Goal: Register for event/course

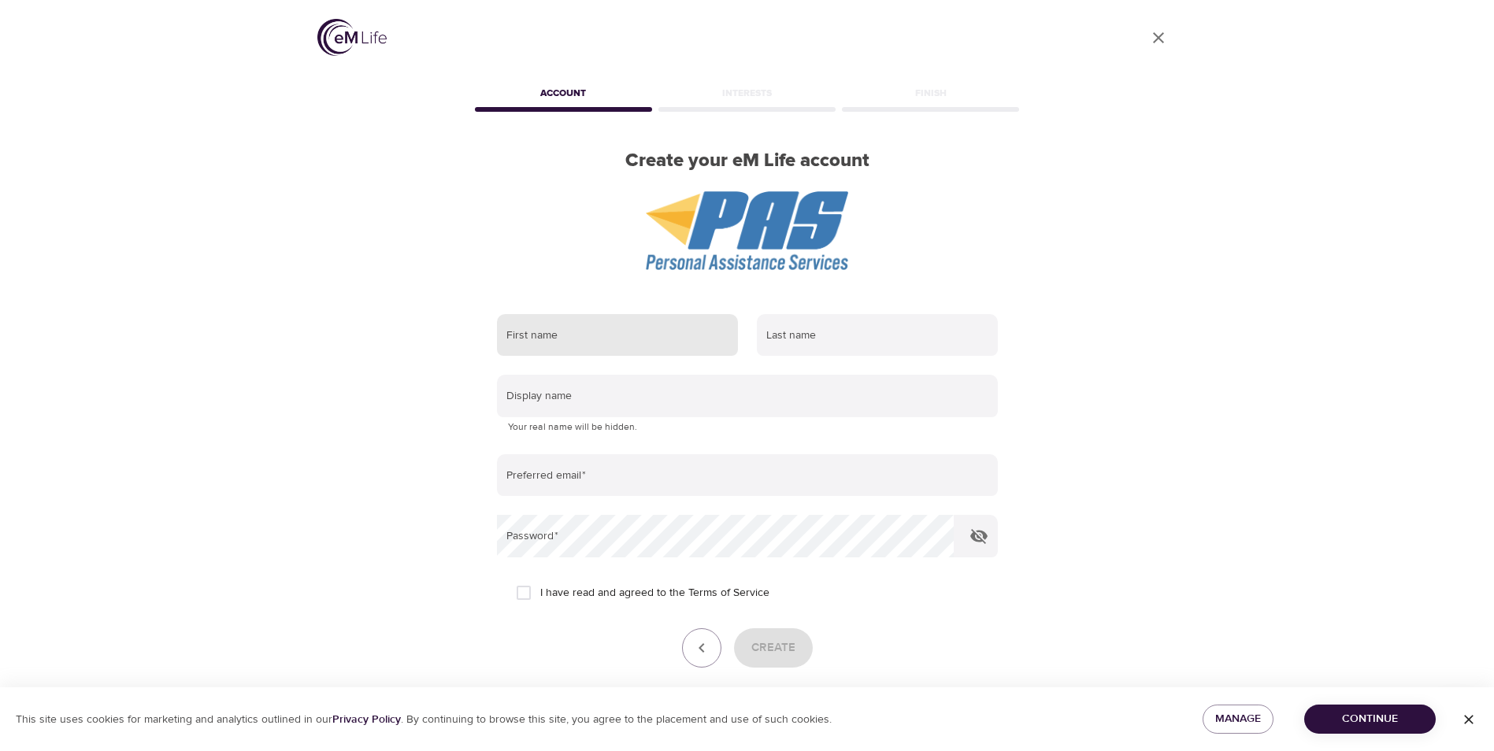
click at [599, 335] on input "text" at bounding box center [617, 335] width 241 height 43
type input "[PERSON_NAME]"
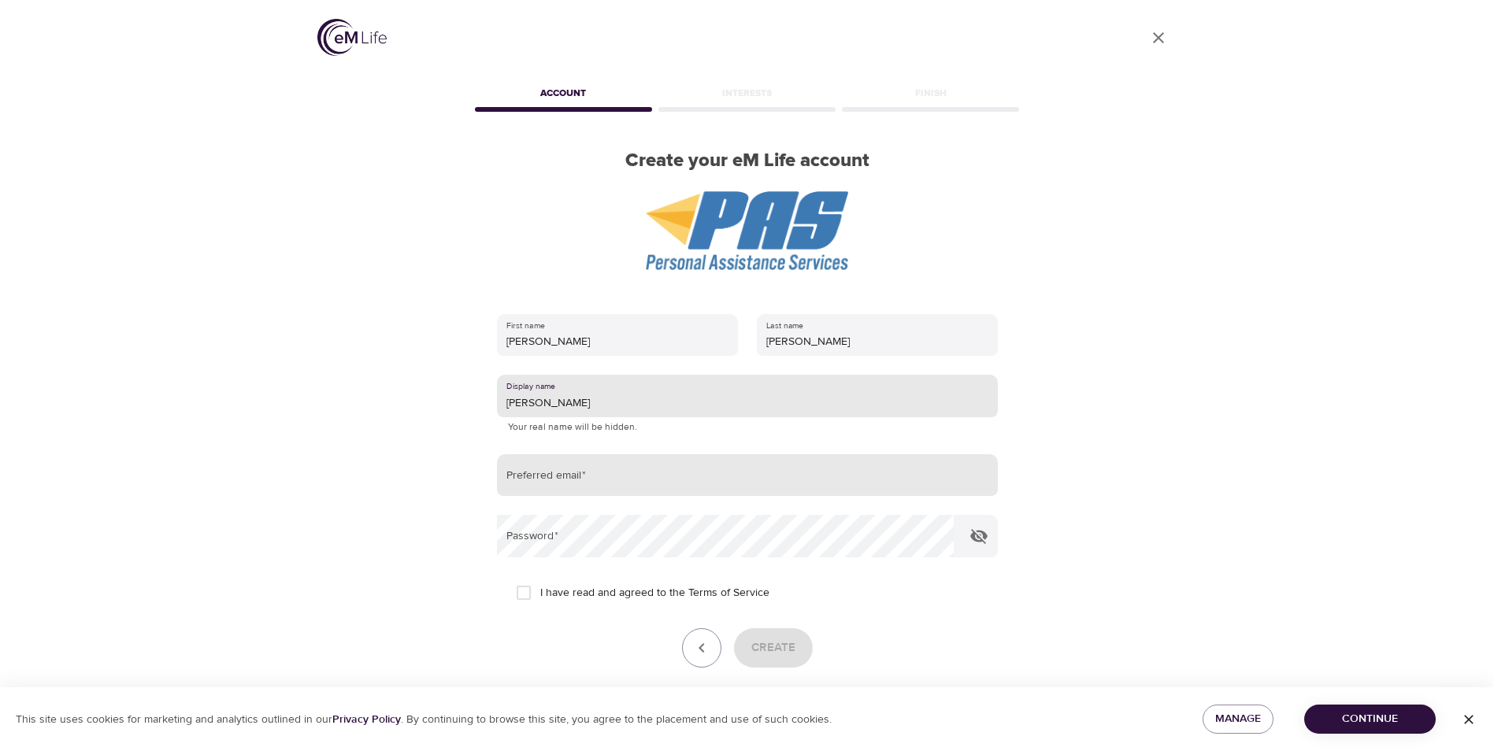
type input "[PERSON_NAME]"
click at [631, 476] on input "email" at bounding box center [747, 475] width 501 height 43
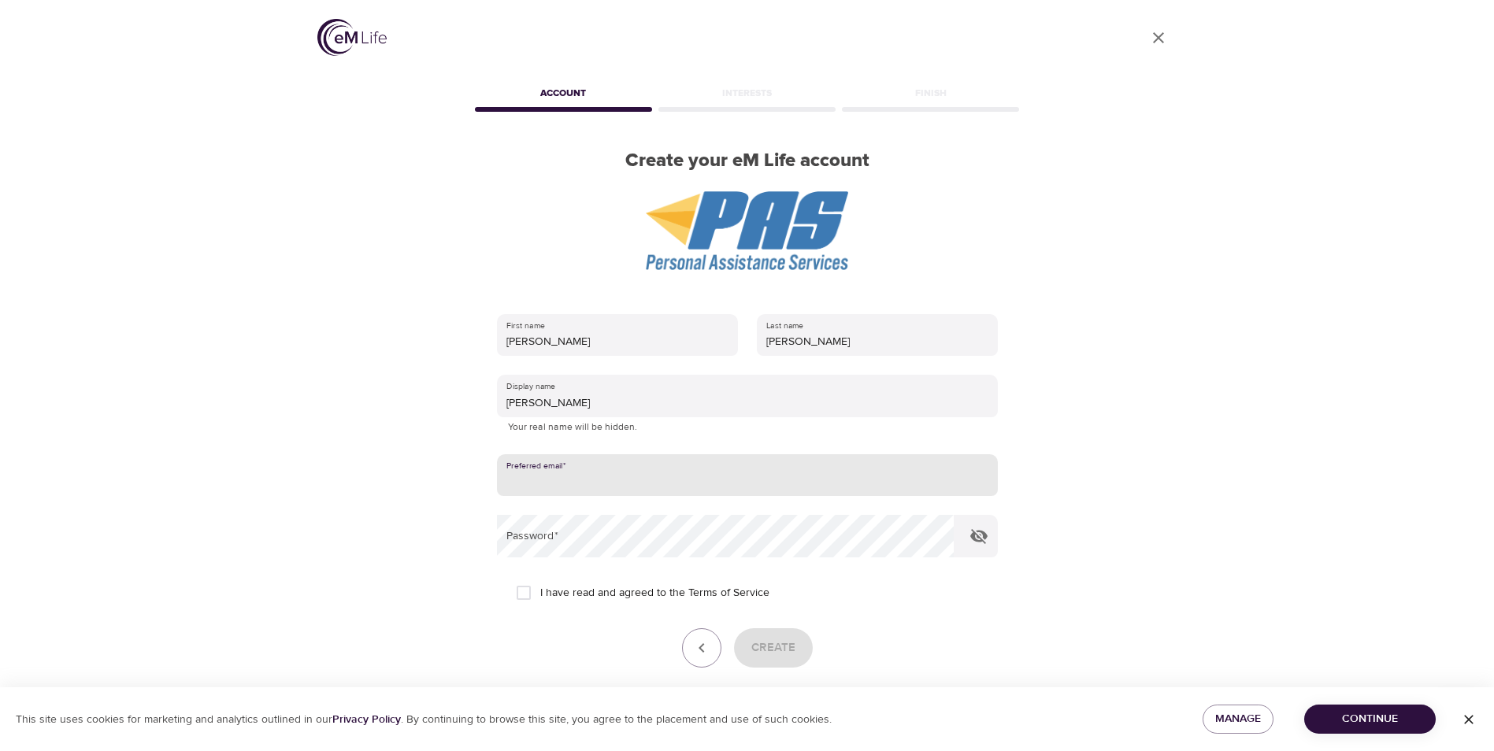
click at [541, 491] on input "email" at bounding box center [747, 475] width 501 height 43
type input "[PERSON_NAME][EMAIL_ADDRESS][PERSON_NAME][DOMAIN_NAME]"
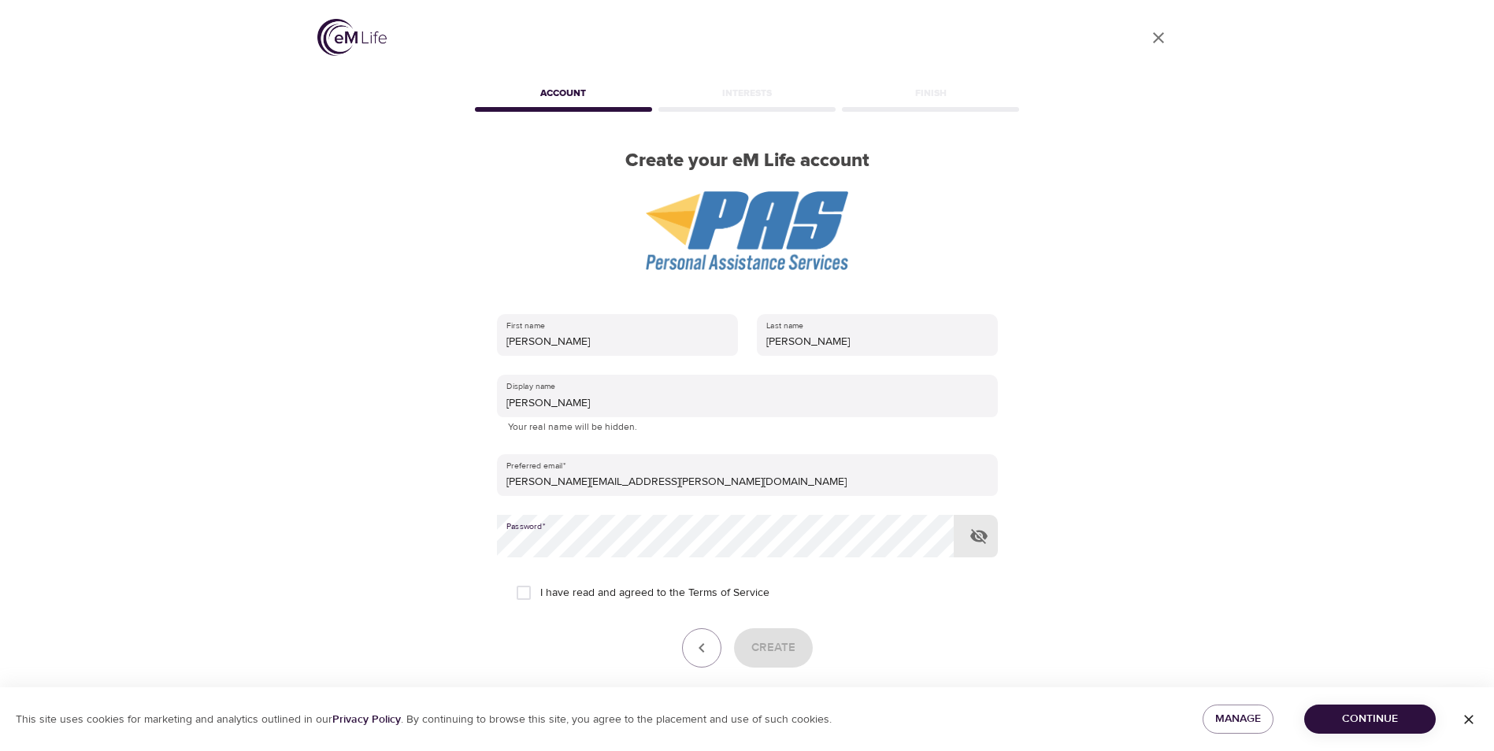
click at [521, 590] on input "I have read and agreed to the Terms of Service" at bounding box center [523, 593] width 33 height 33
checkbox input "true"
click at [773, 643] on span "Create" at bounding box center [773, 648] width 44 height 20
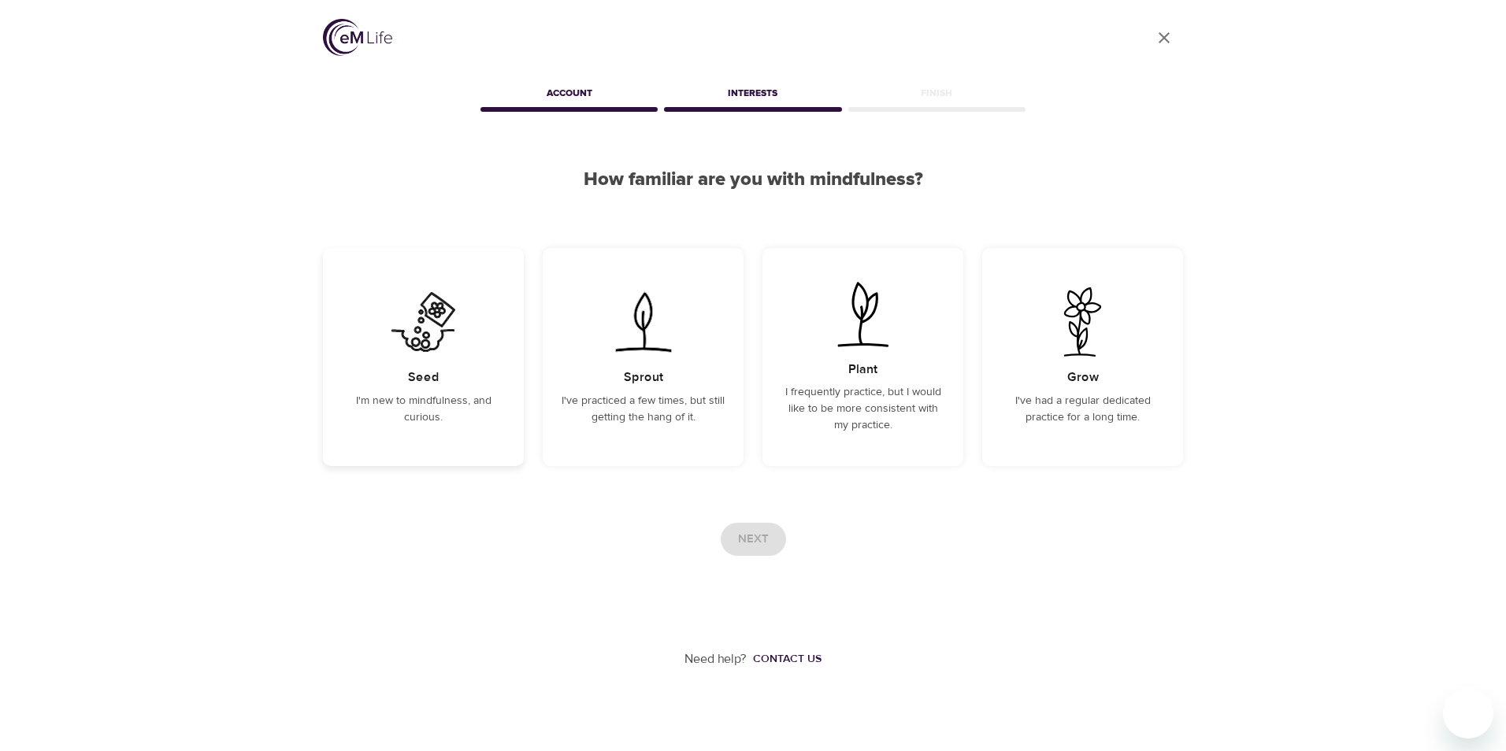
click at [401, 390] on div "Seed I'm new to mindfulness, and curious." at bounding box center [423, 357] width 201 height 218
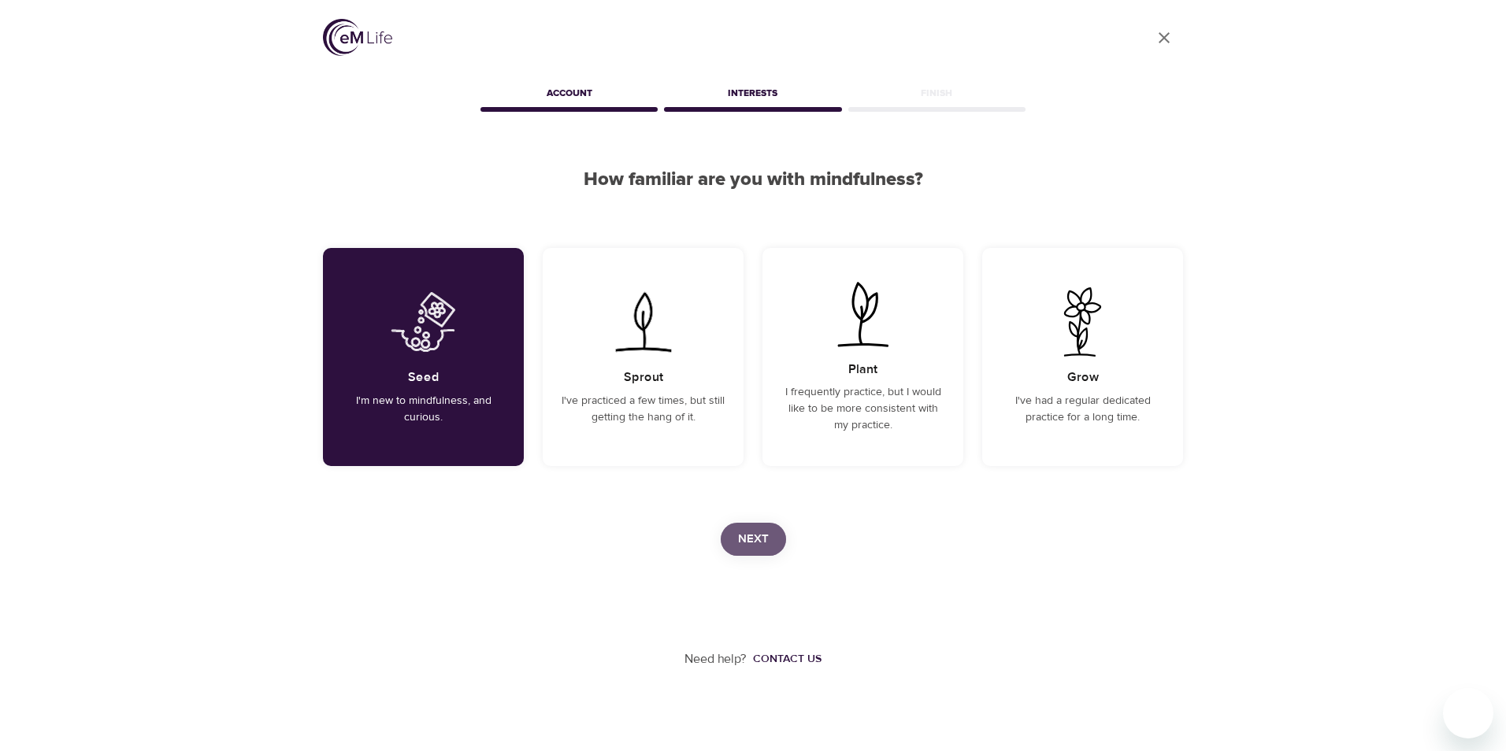
click at [754, 529] on span "Next" at bounding box center [753, 539] width 31 height 20
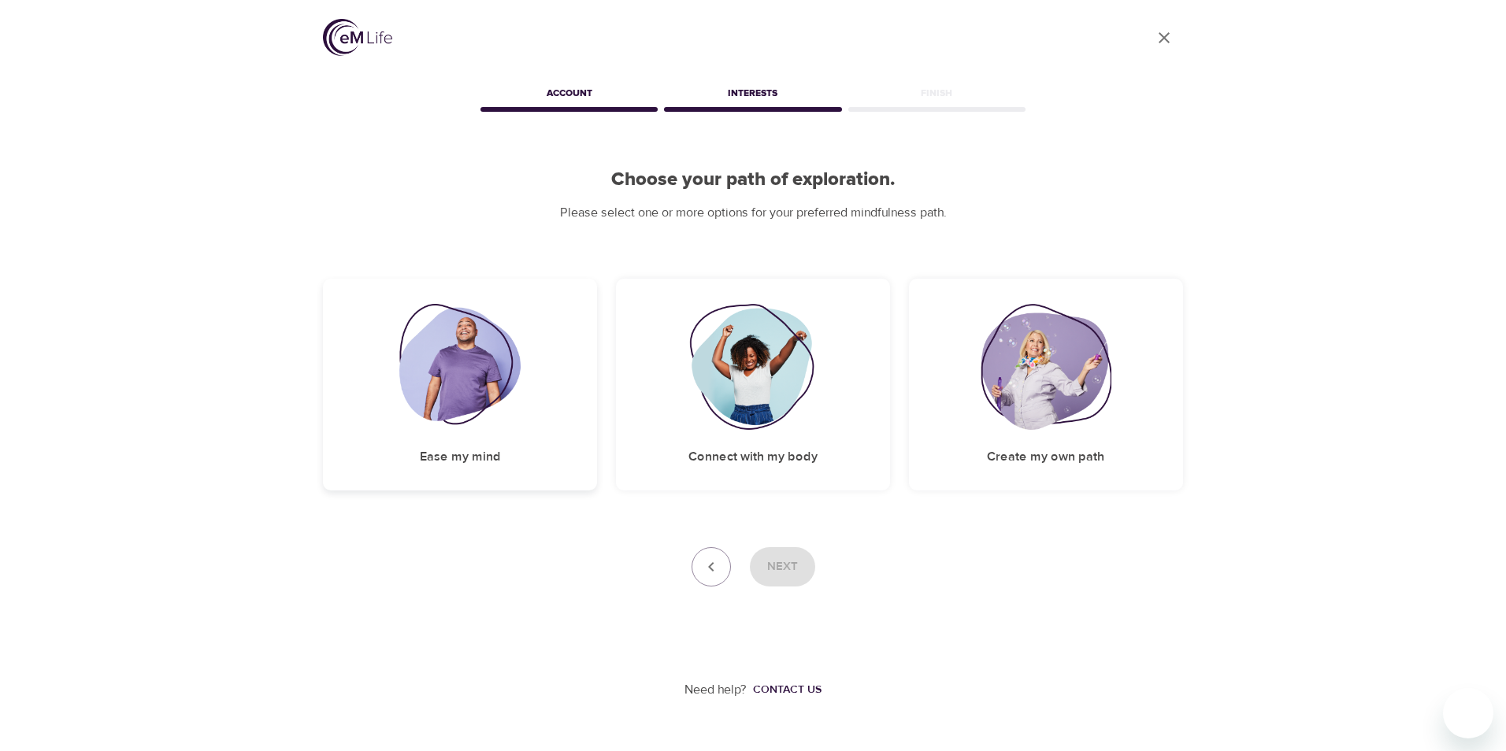
drag, startPoint x: 490, startPoint y: 389, endPoint x: 484, endPoint y: 403, distance: 15.5
click at [488, 389] on img at bounding box center [460, 367] width 122 height 126
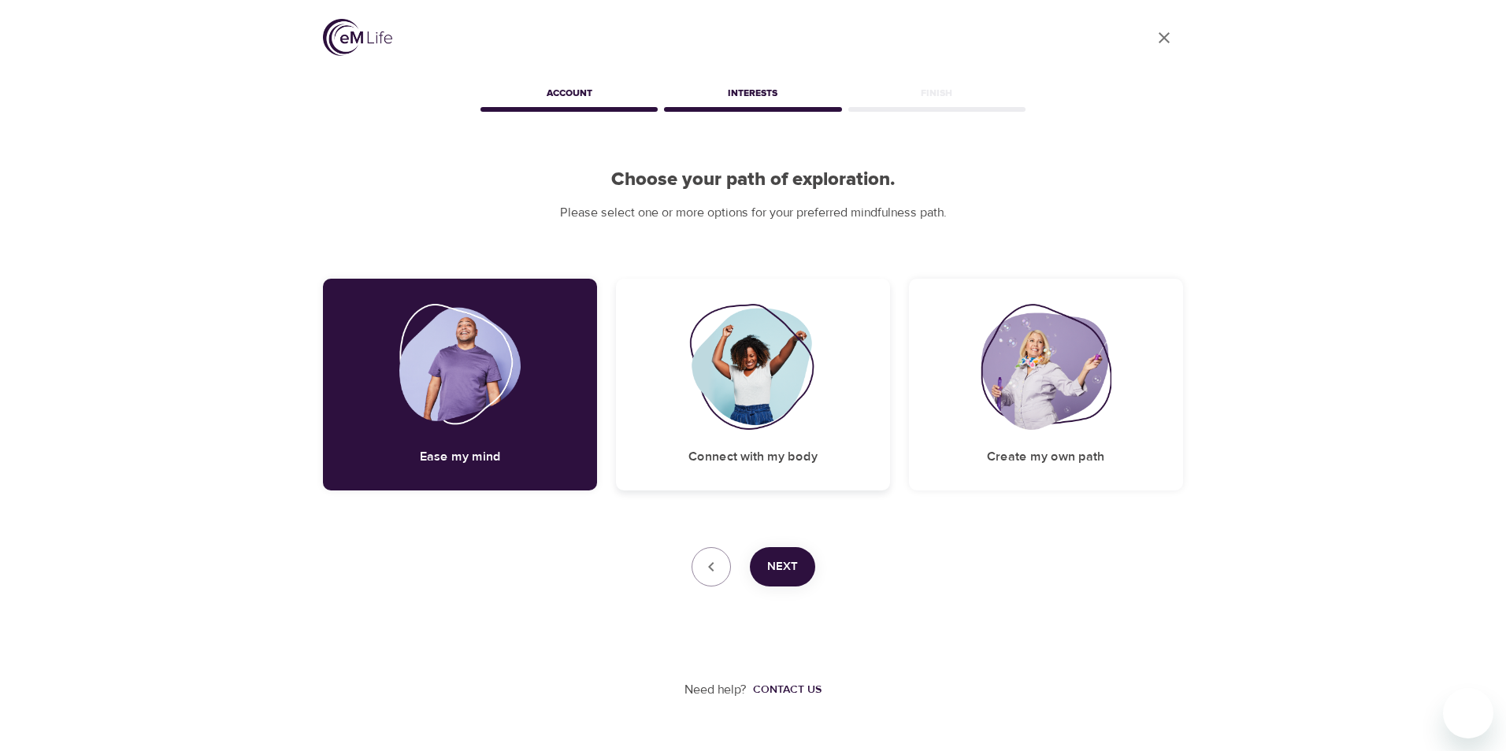
click at [750, 395] on img at bounding box center [753, 367] width 128 height 126
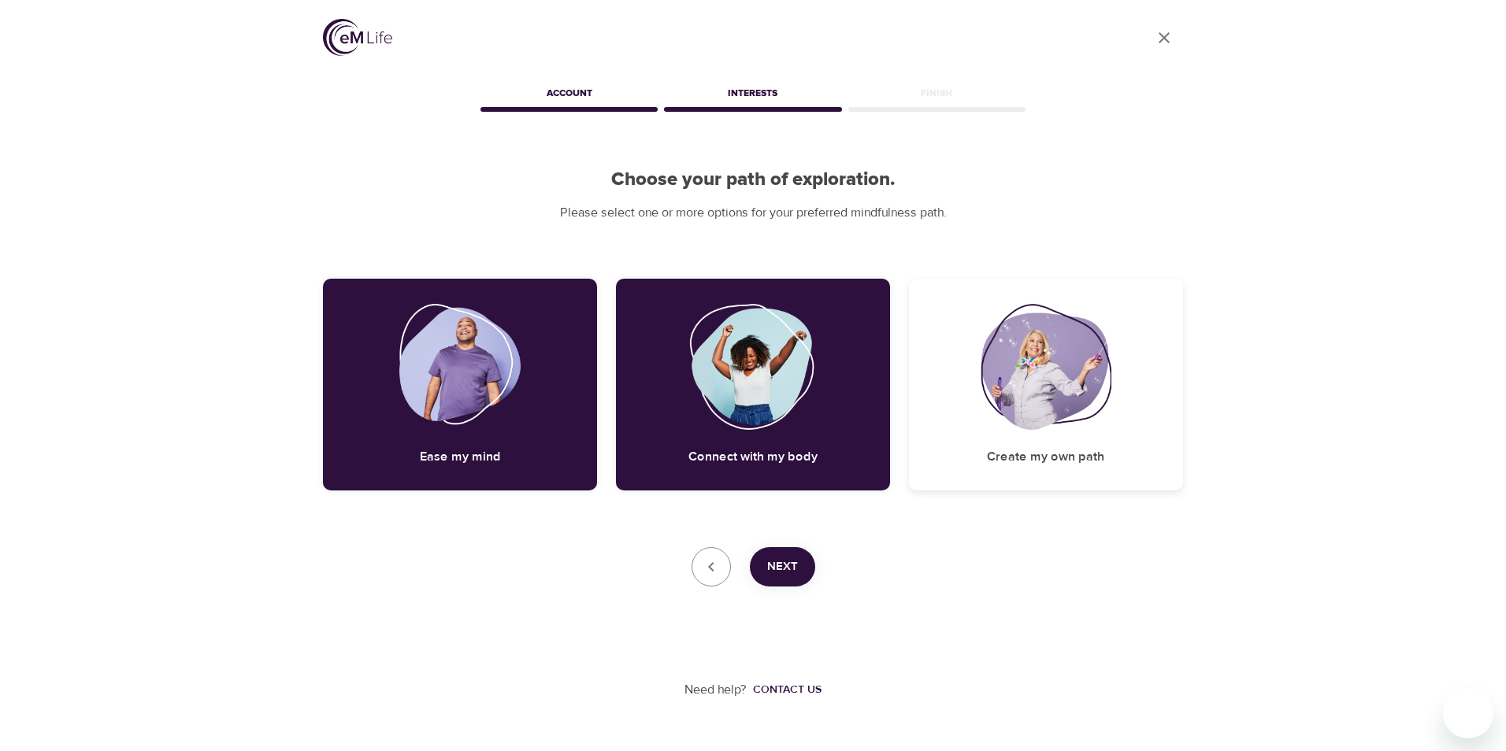
click at [1044, 432] on div "Create my own path" at bounding box center [1046, 385] width 274 height 212
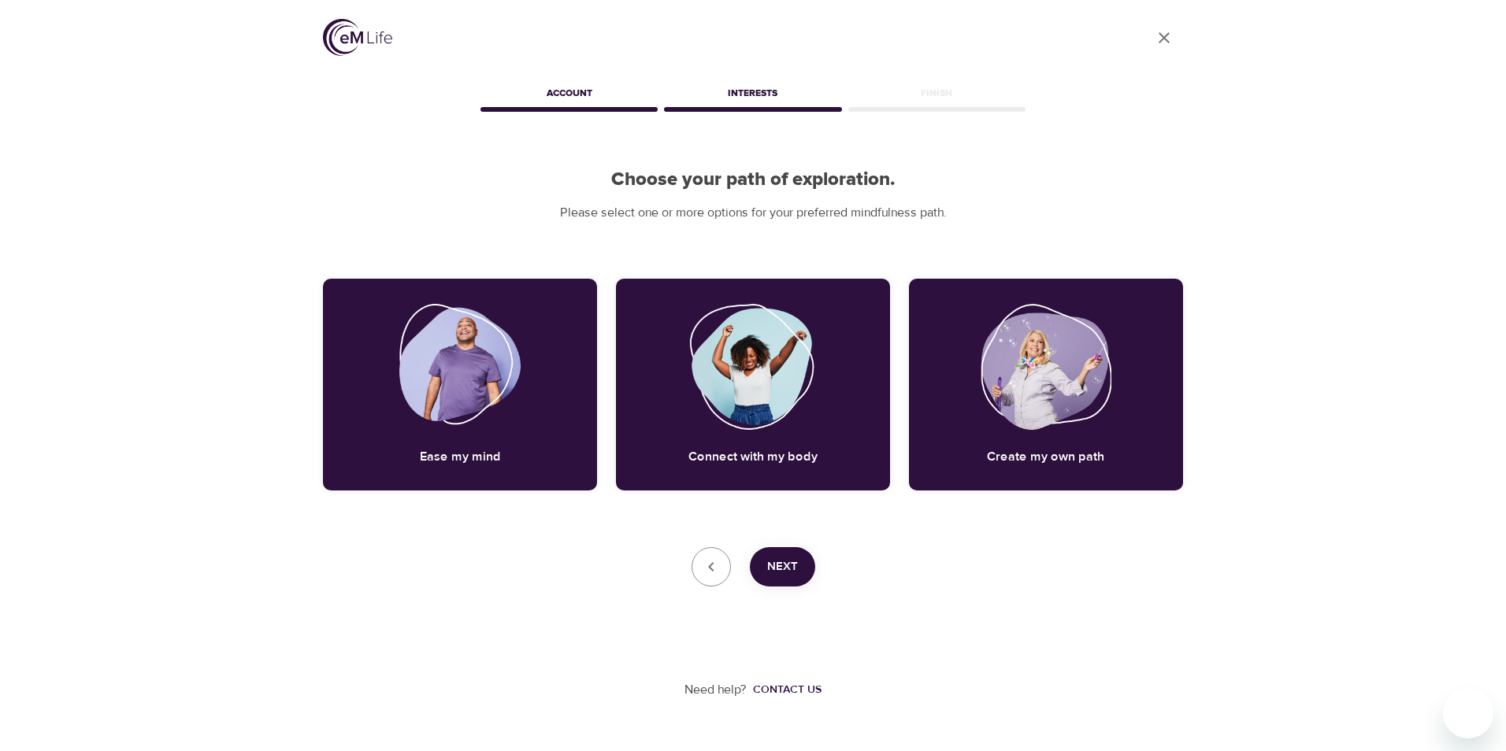
click at [784, 554] on button "Next" at bounding box center [782, 566] width 65 height 39
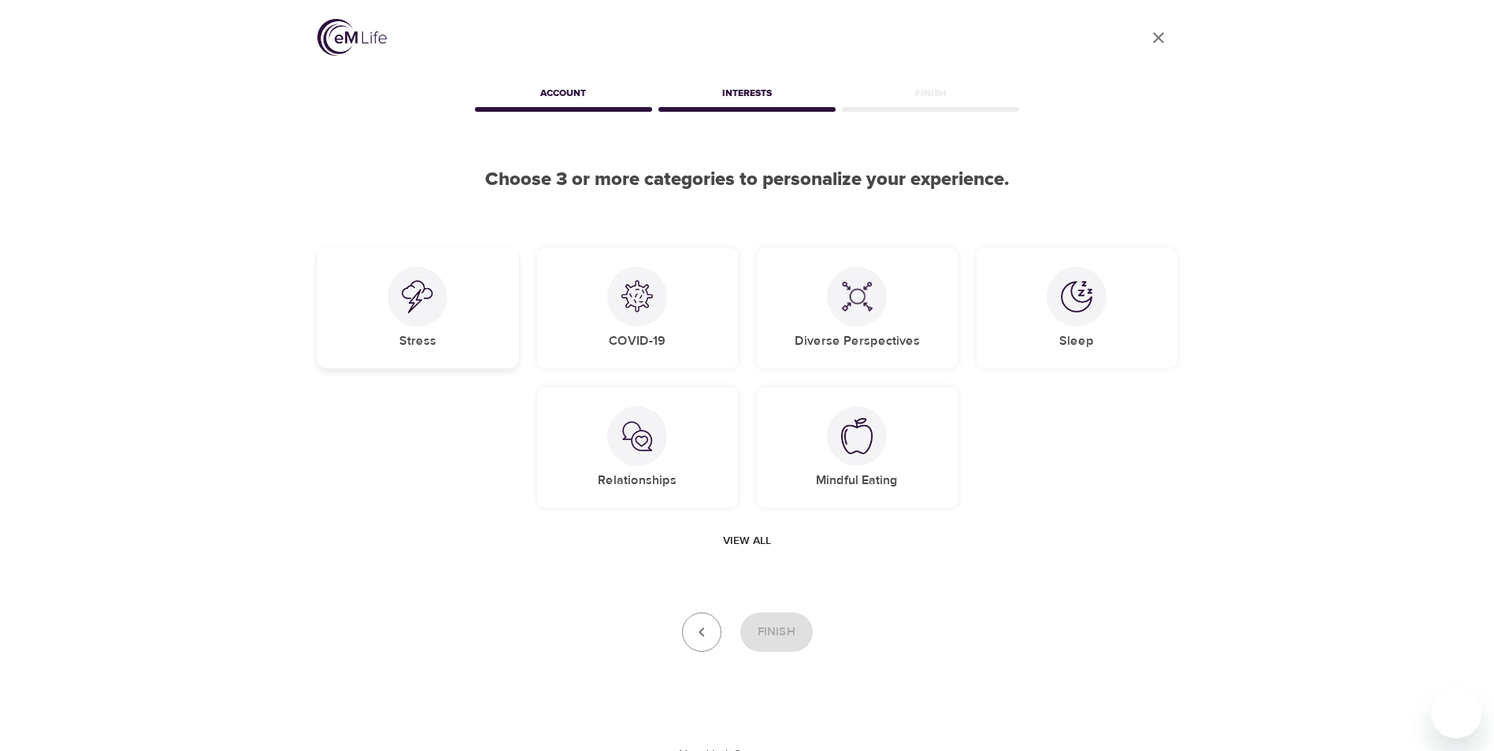
click at [474, 313] on div "Stress" at bounding box center [417, 308] width 201 height 121
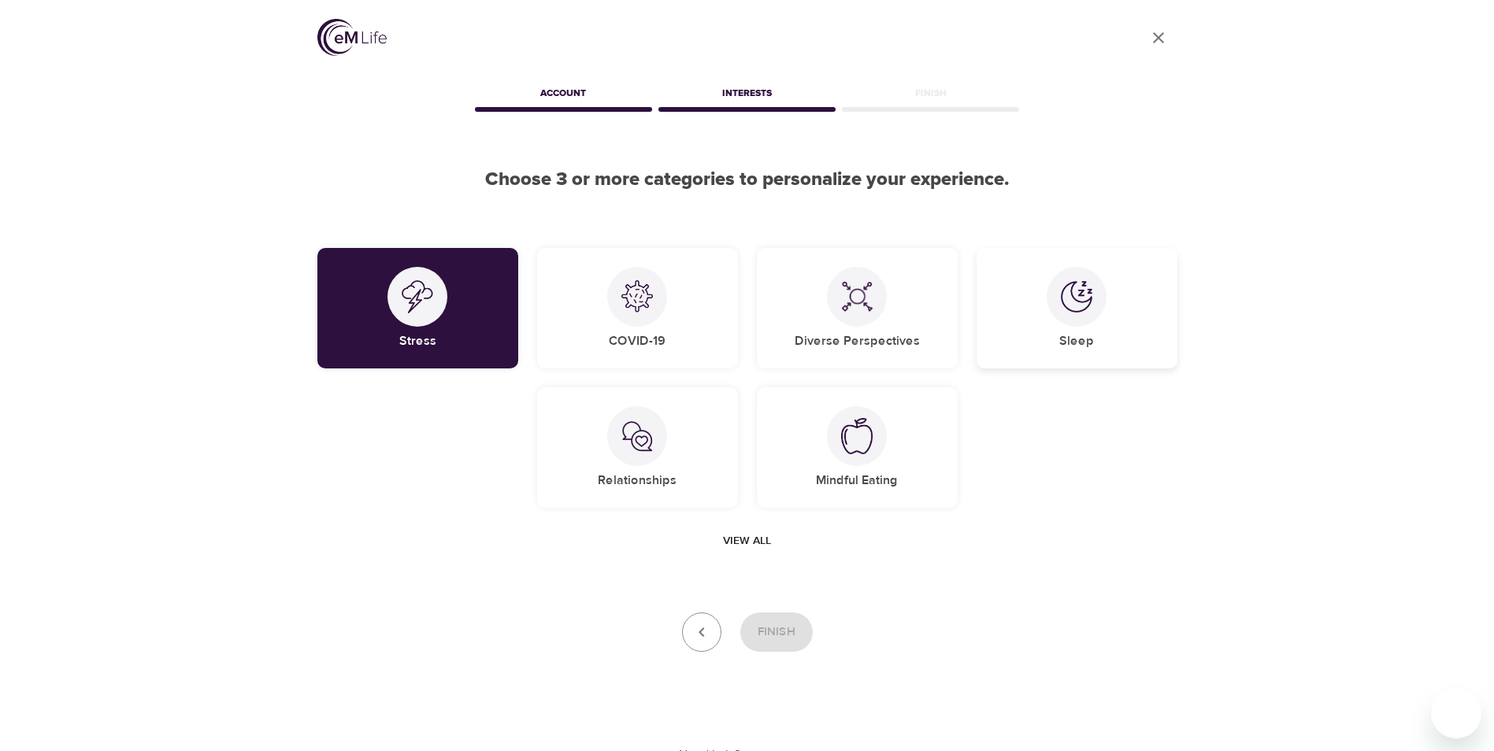
click at [1107, 307] on div "Sleep" at bounding box center [1077, 308] width 201 height 121
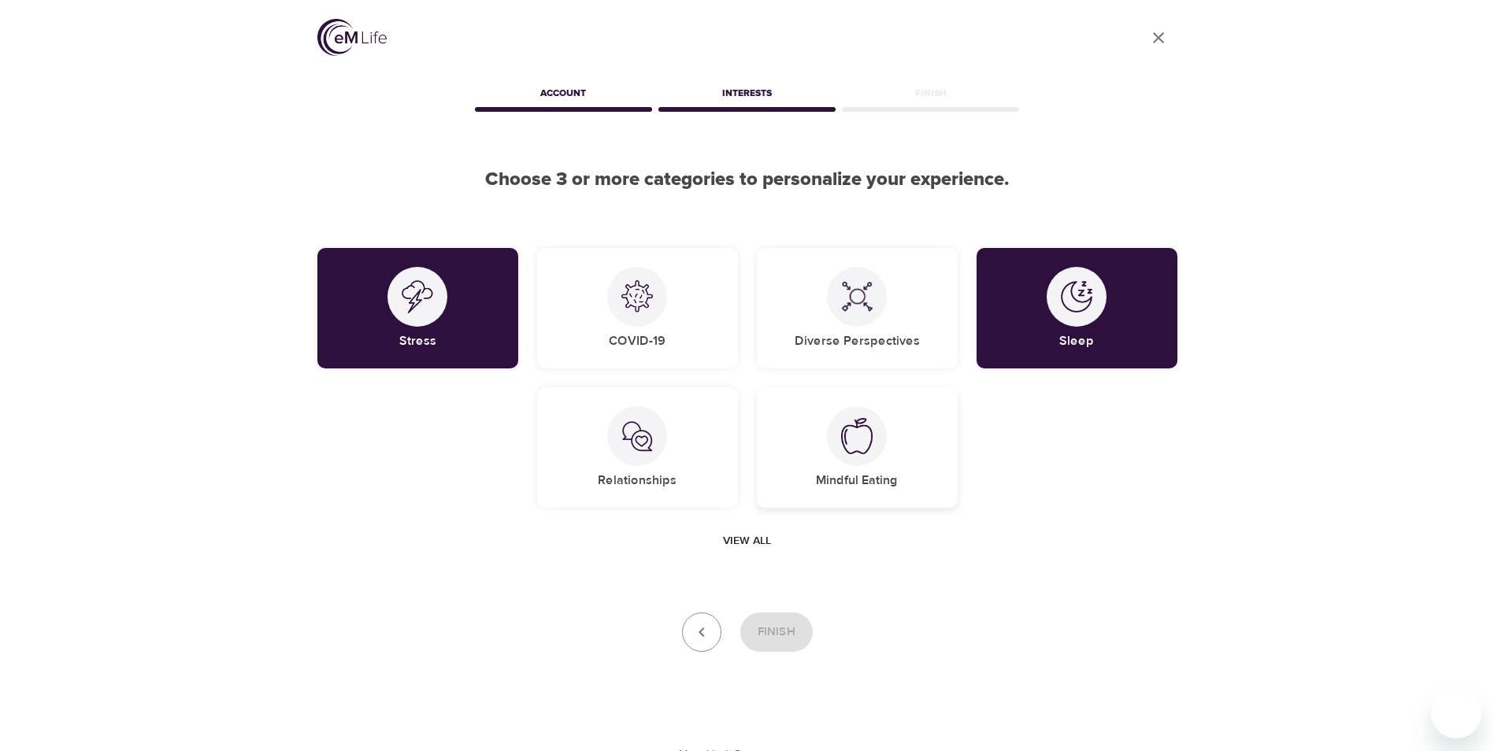
click at [861, 435] on img at bounding box center [857, 436] width 32 height 36
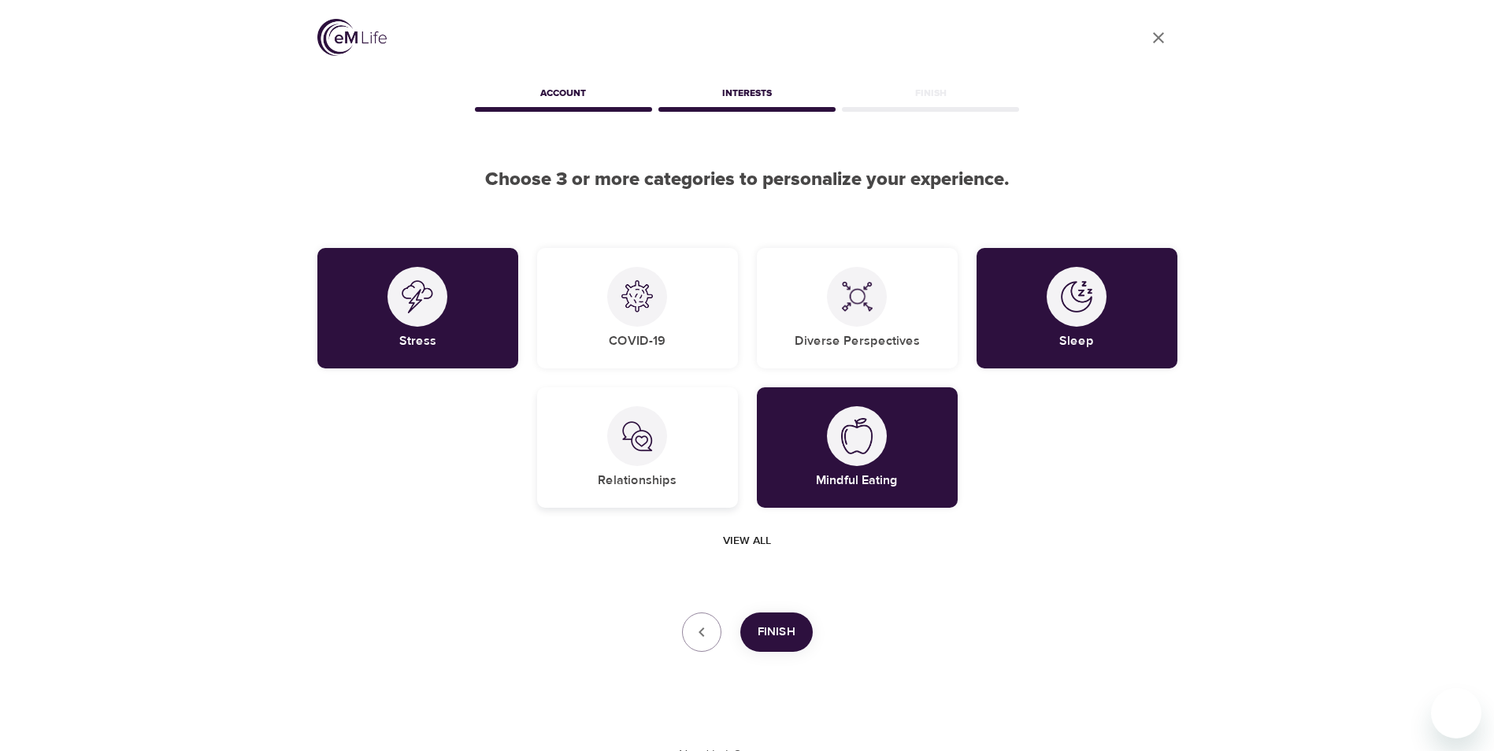
click at [610, 460] on div "Relationships" at bounding box center [637, 448] width 201 height 121
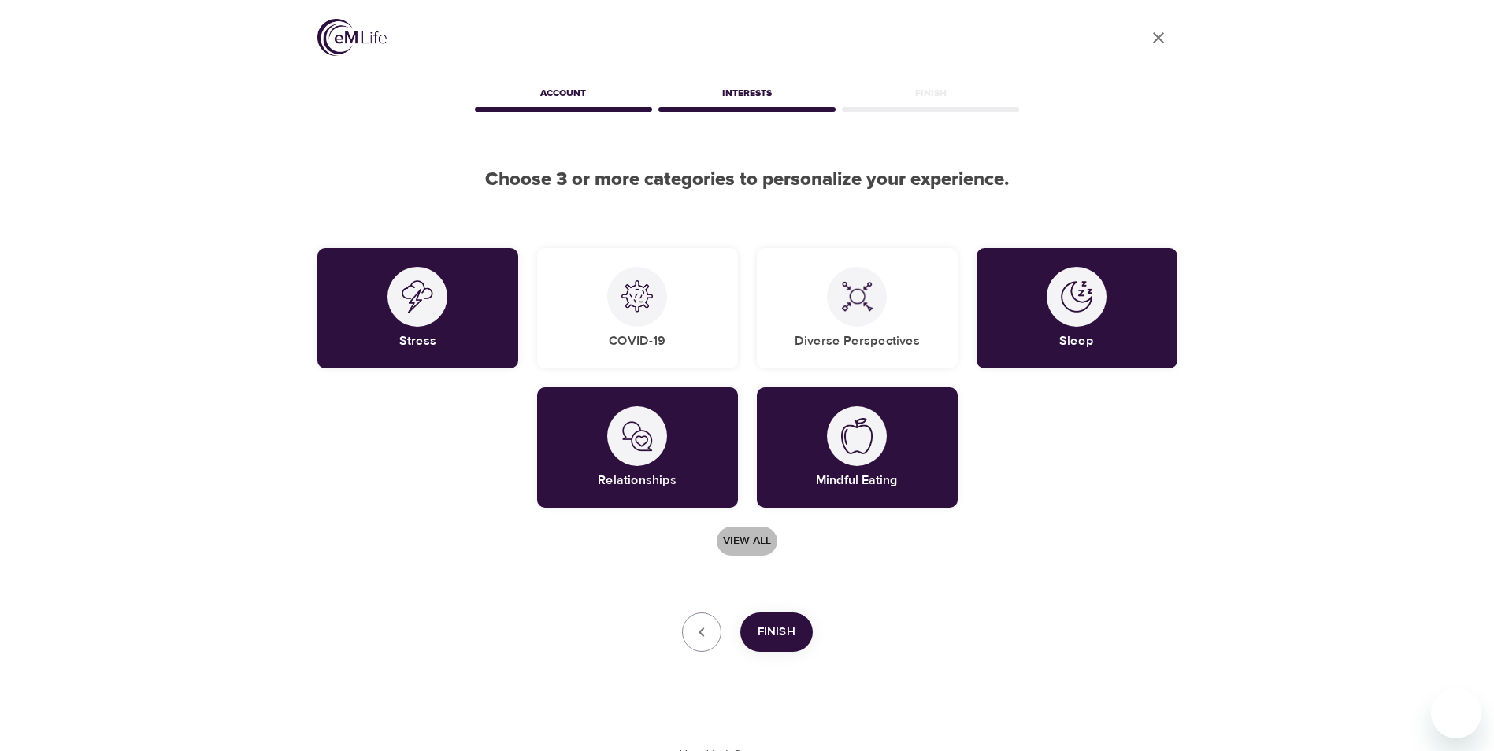
click at [734, 537] on span "View all" at bounding box center [747, 542] width 48 height 20
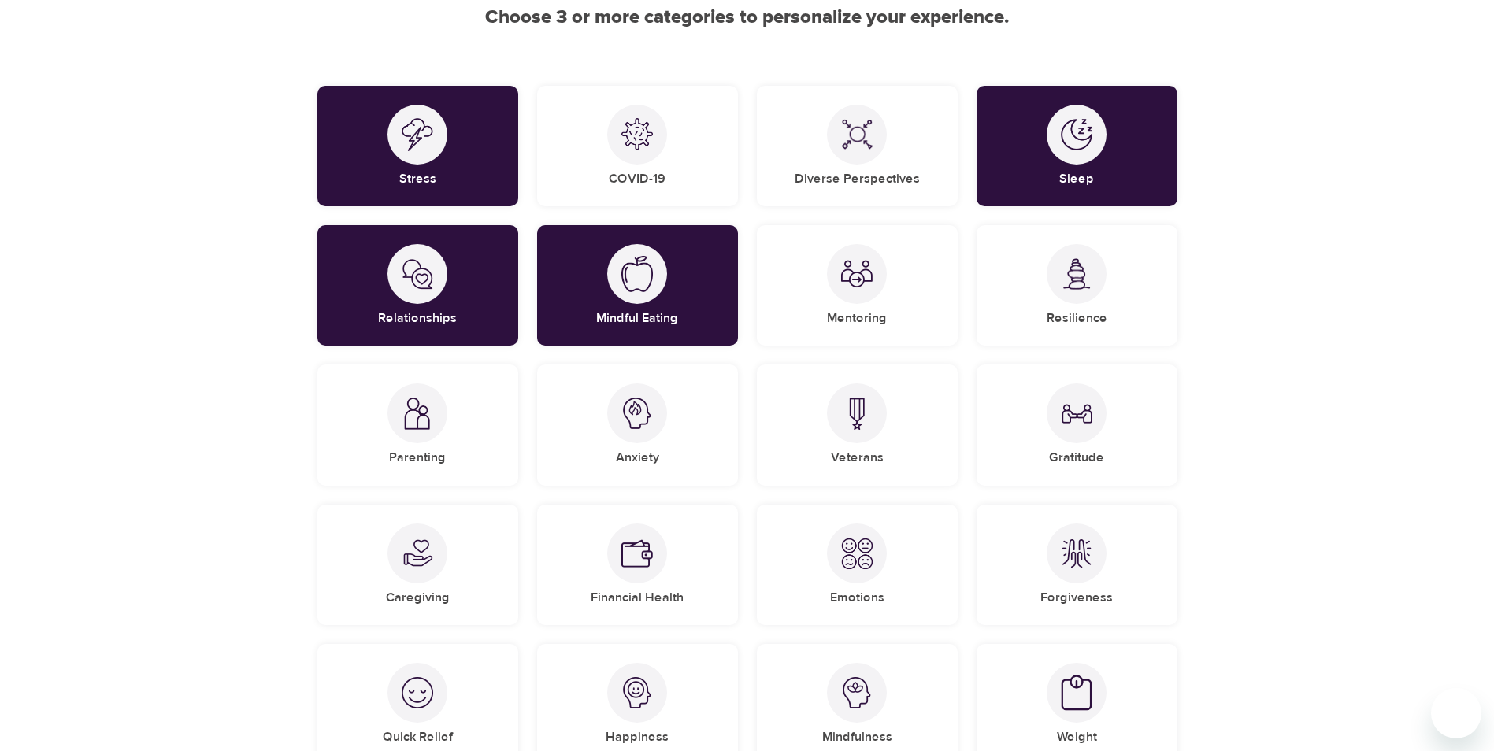
scroll to position [210, 0]
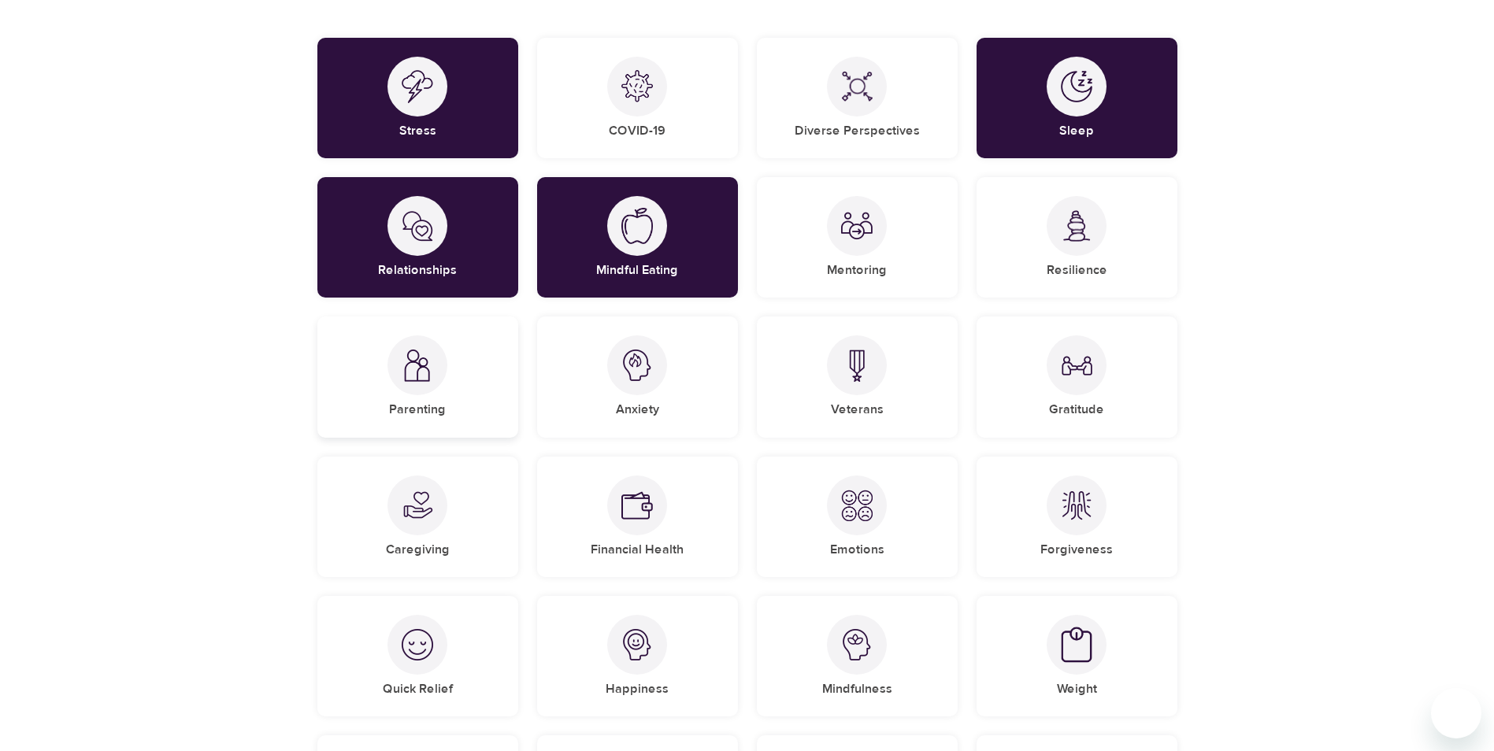
click at [401, 366] on div at bounding box center [418, 366] width 60 height 60
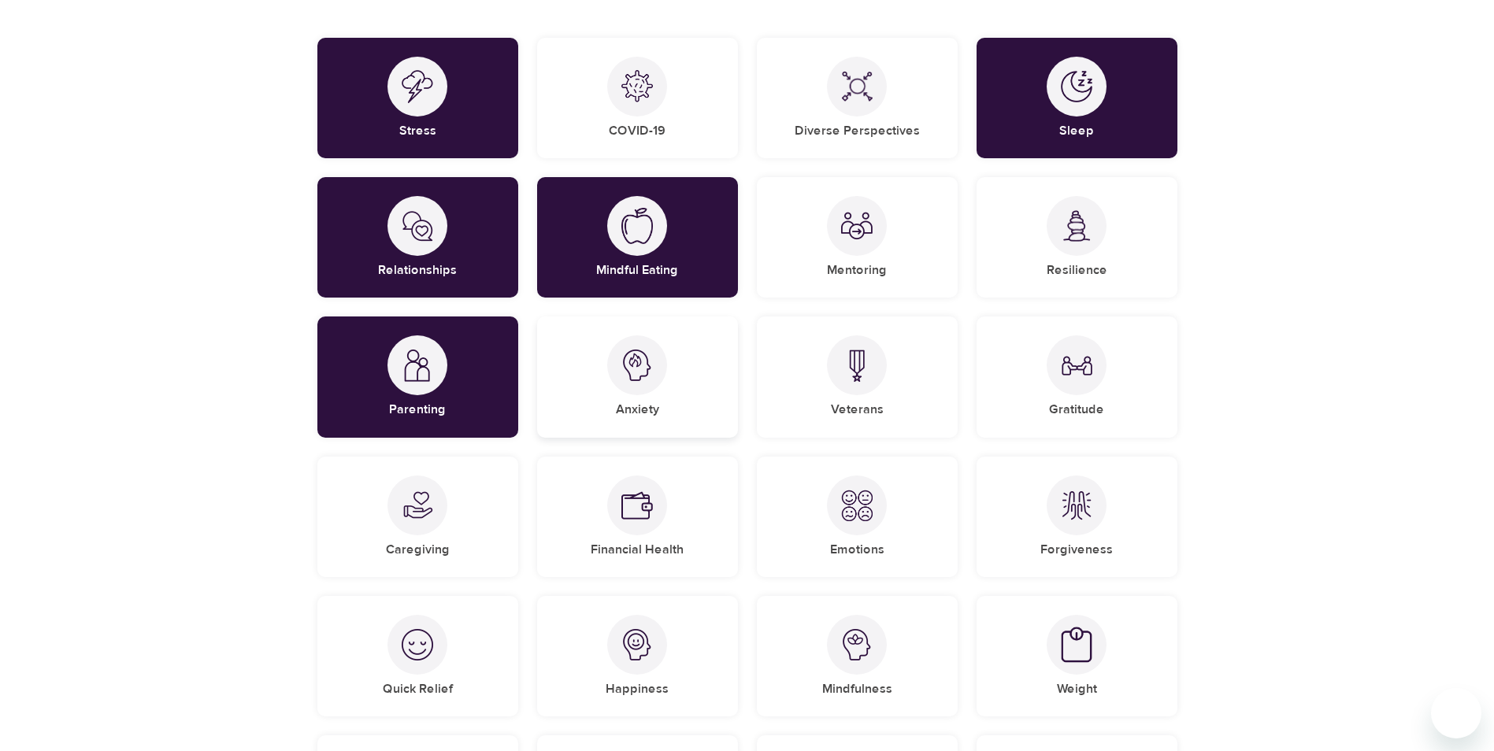
click at [619, 375] on div at bounding box center [637, 366] width 60 height 60
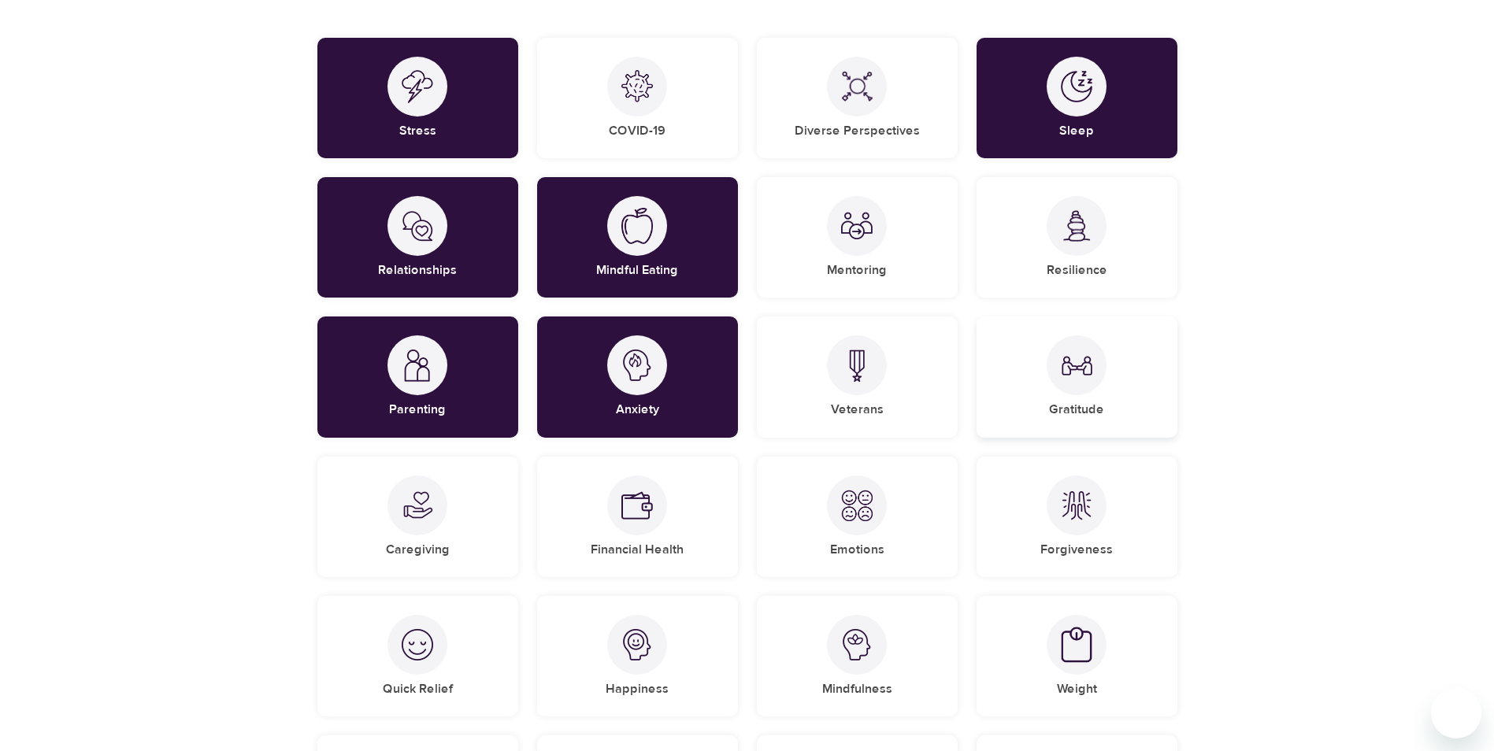
click at [1091, 359] on img at bounding box center [1077, 366] width 32 height 32
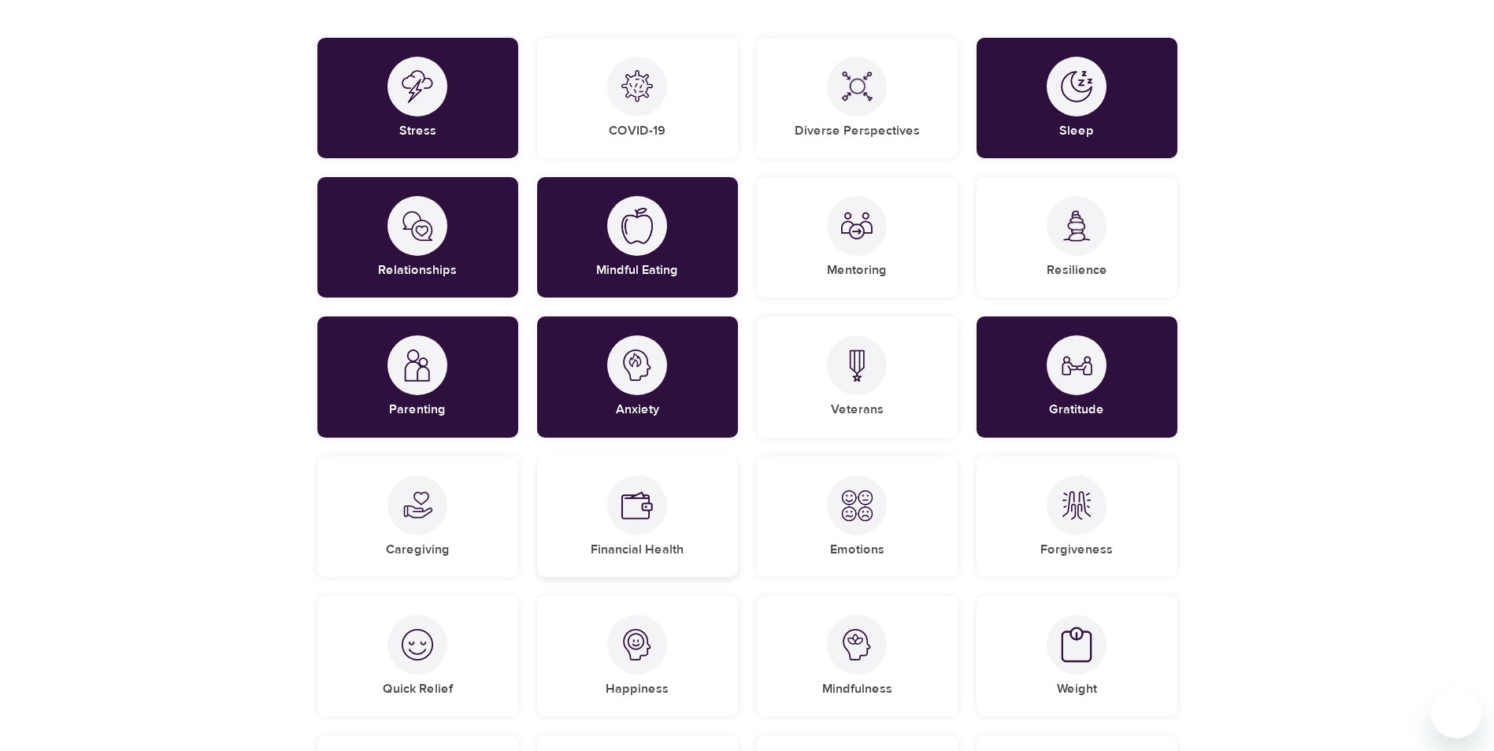
click at [633, 509] on img at bounding box center [637, 506] width 32 height 32
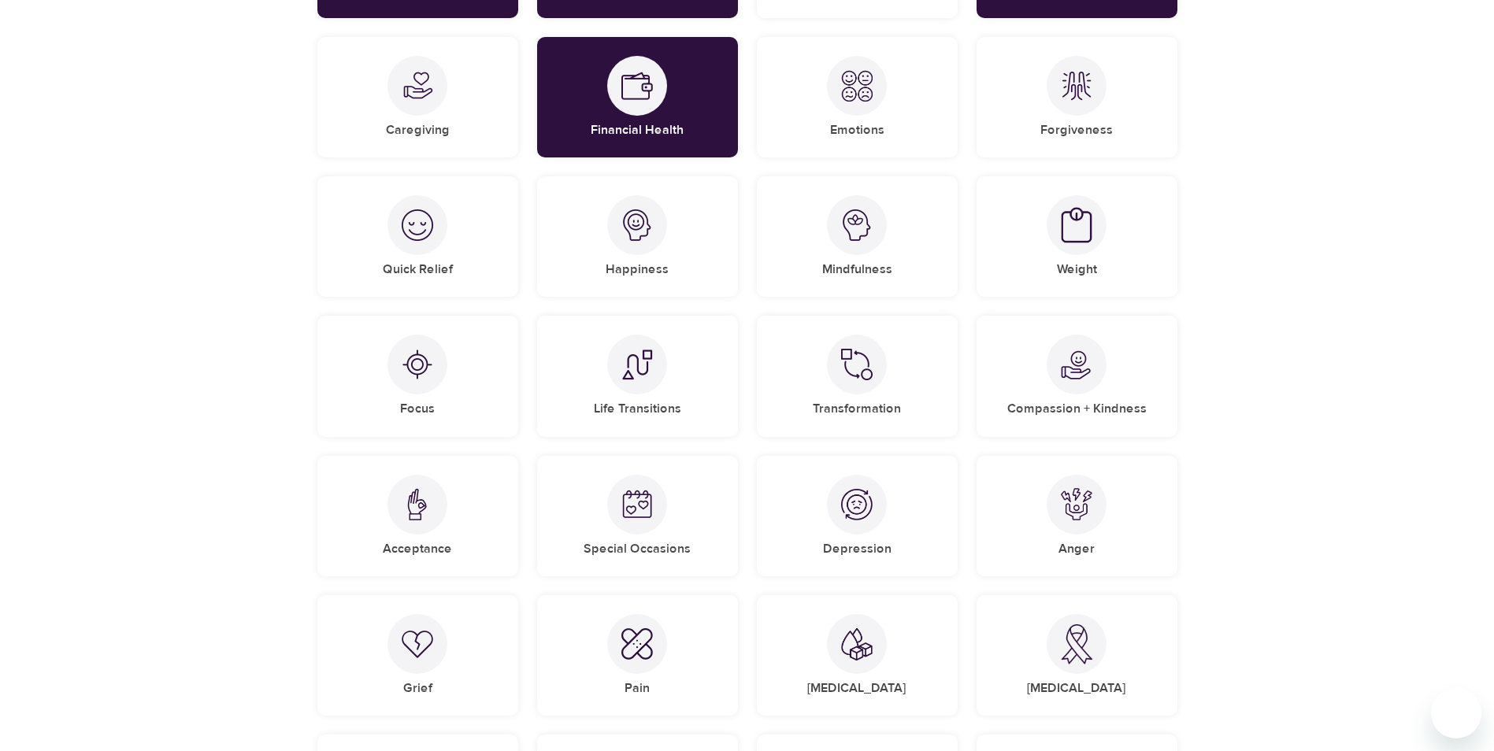
scroll to position [632, 0]
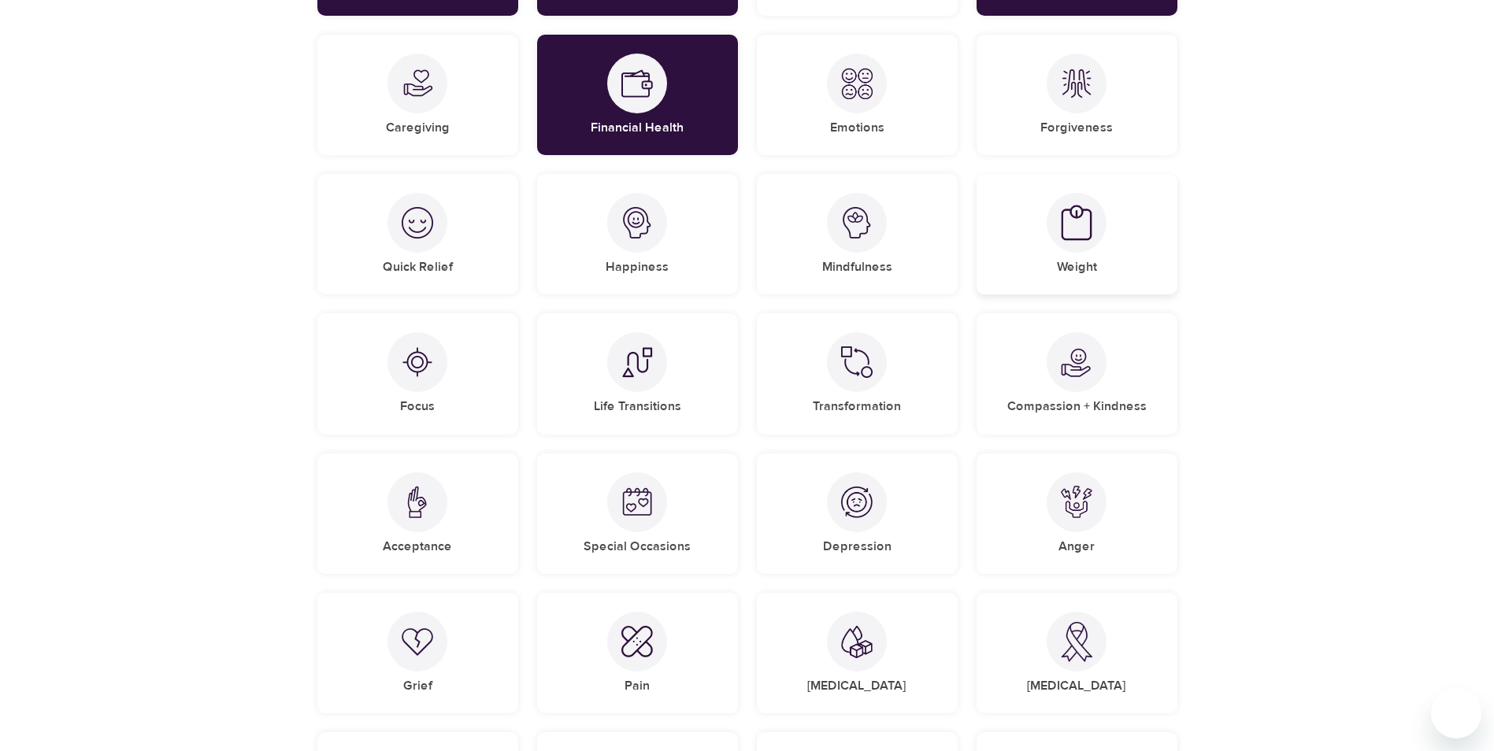
click at [1098, 225] on div at bounding box center [1077, 223] width 60 height 60
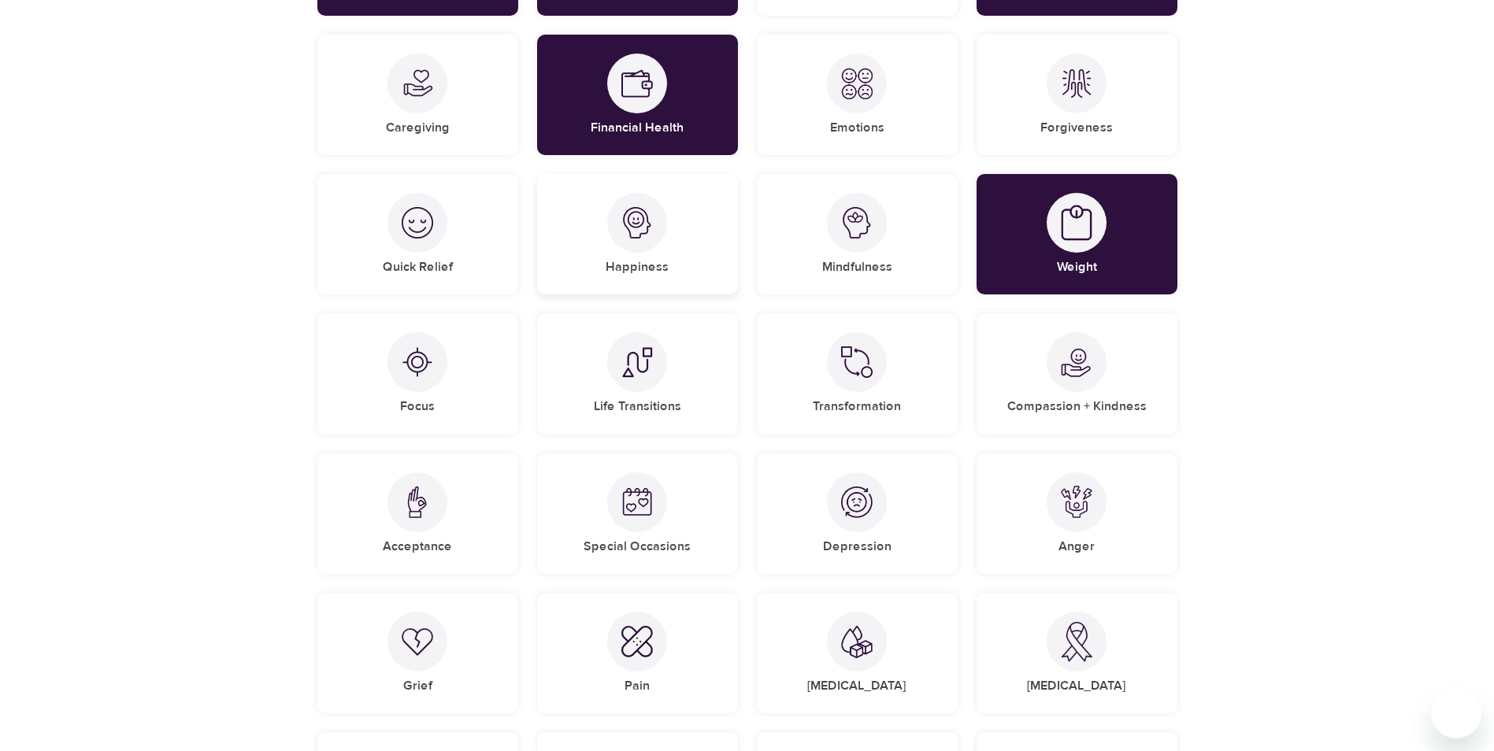
click at [571, 223] on div "Happiness" at bounding box center [637, 234] width 201 height 121
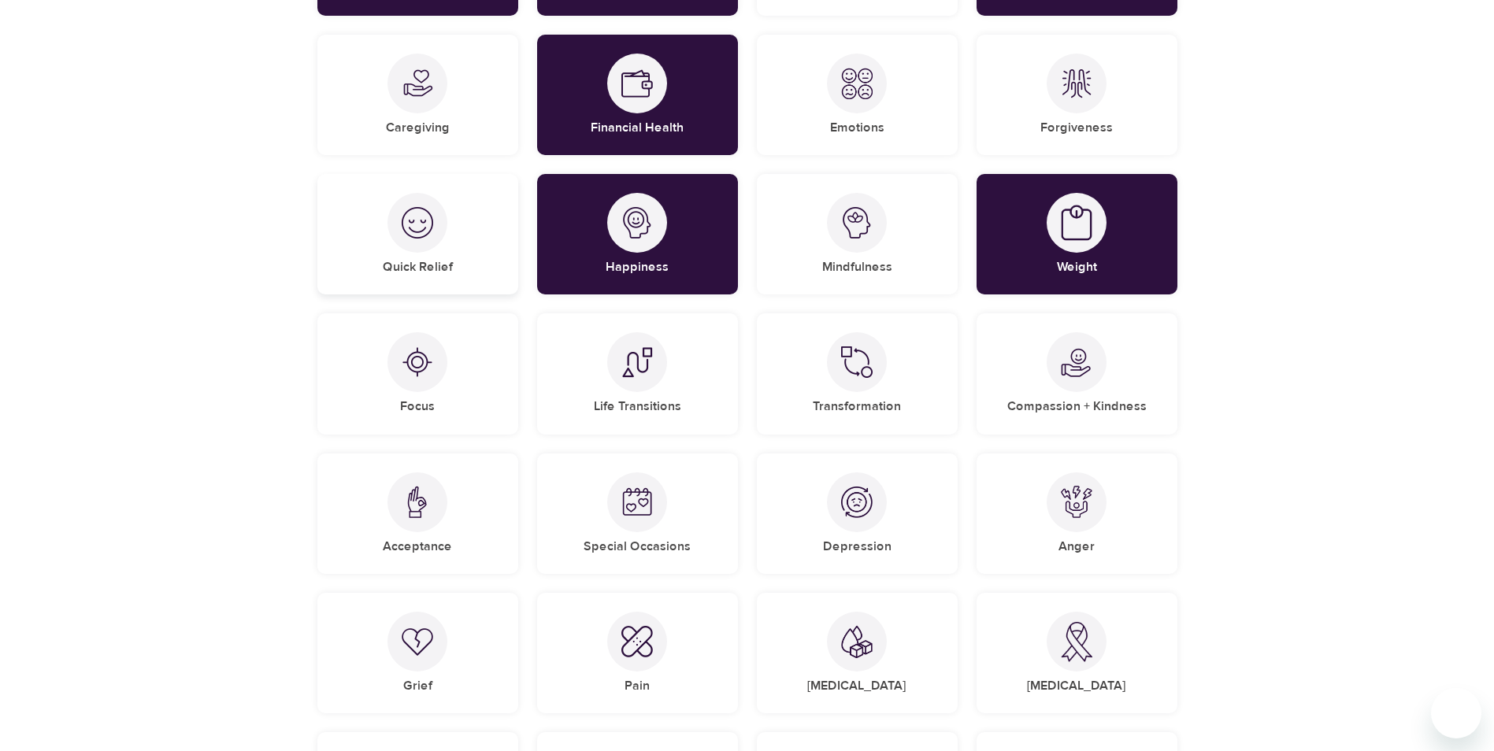
drag, startPoint x: 426, startPoint y: 225, endPoint x: 434, endPoint y: 228, distance: 8.5
click at [426, 226] on img at bounding box center [418, 223] width 32 height 32
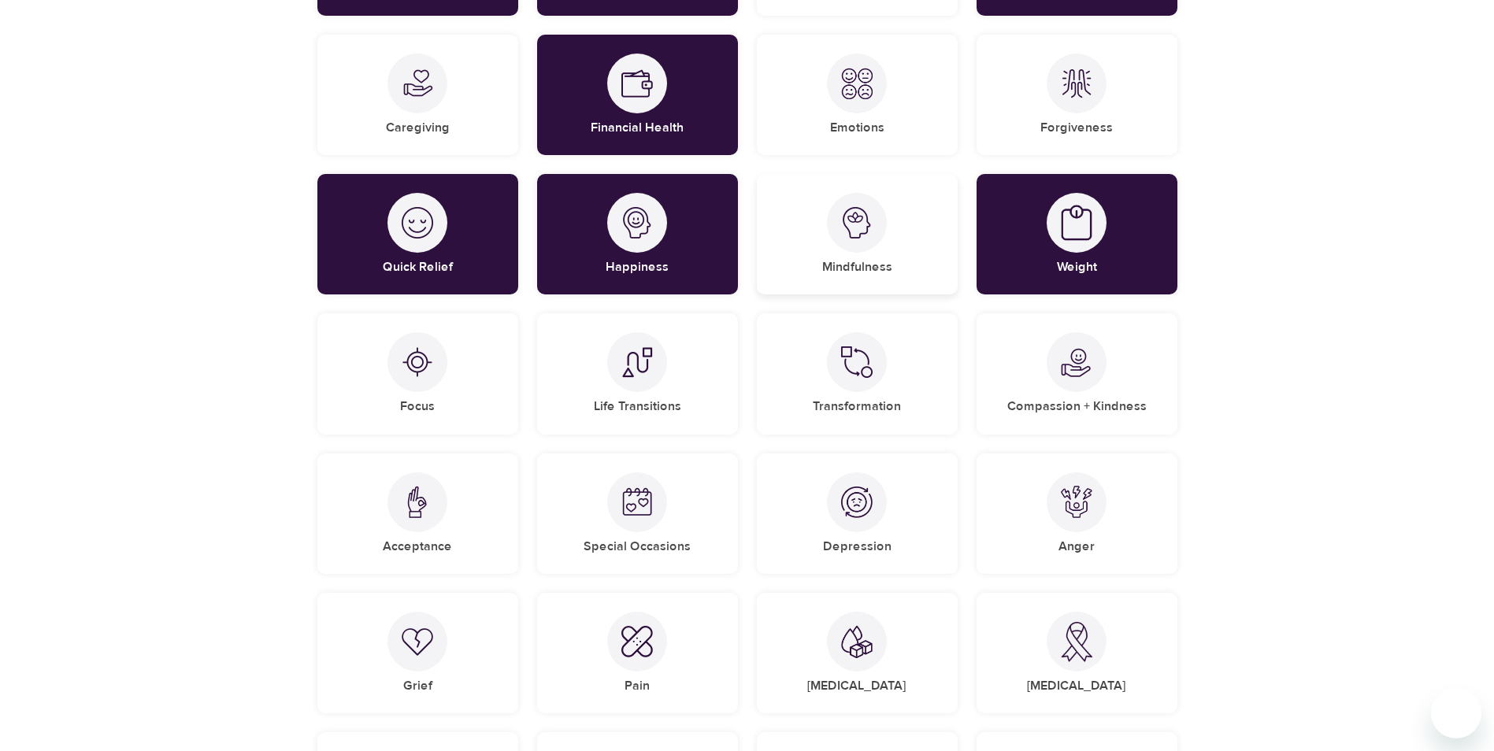
click at [887, 250] on div "Mindfulness" at bounding box center [857, 234] width 201 height 121
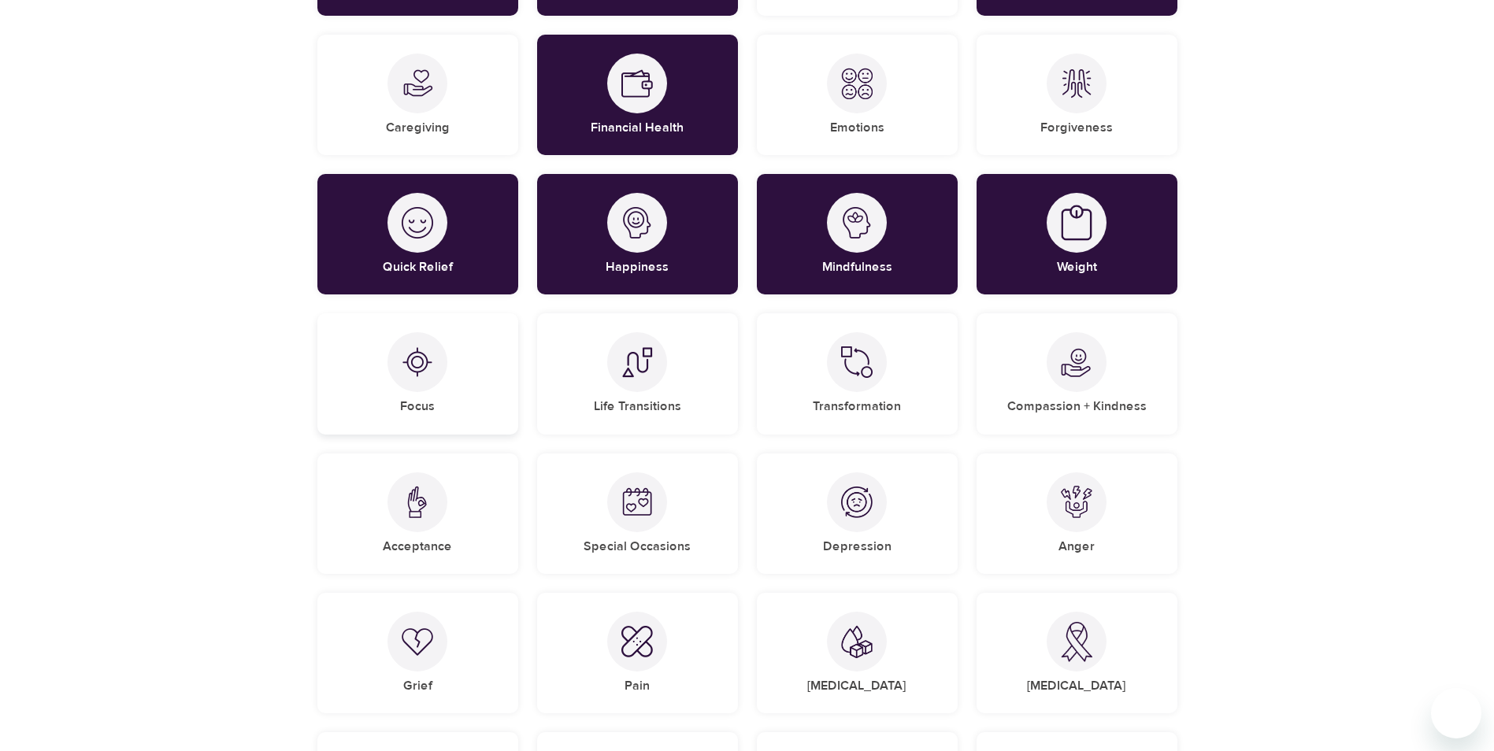
click at [393, 380] on div at bounding box center [418, 362] width 60 height 60
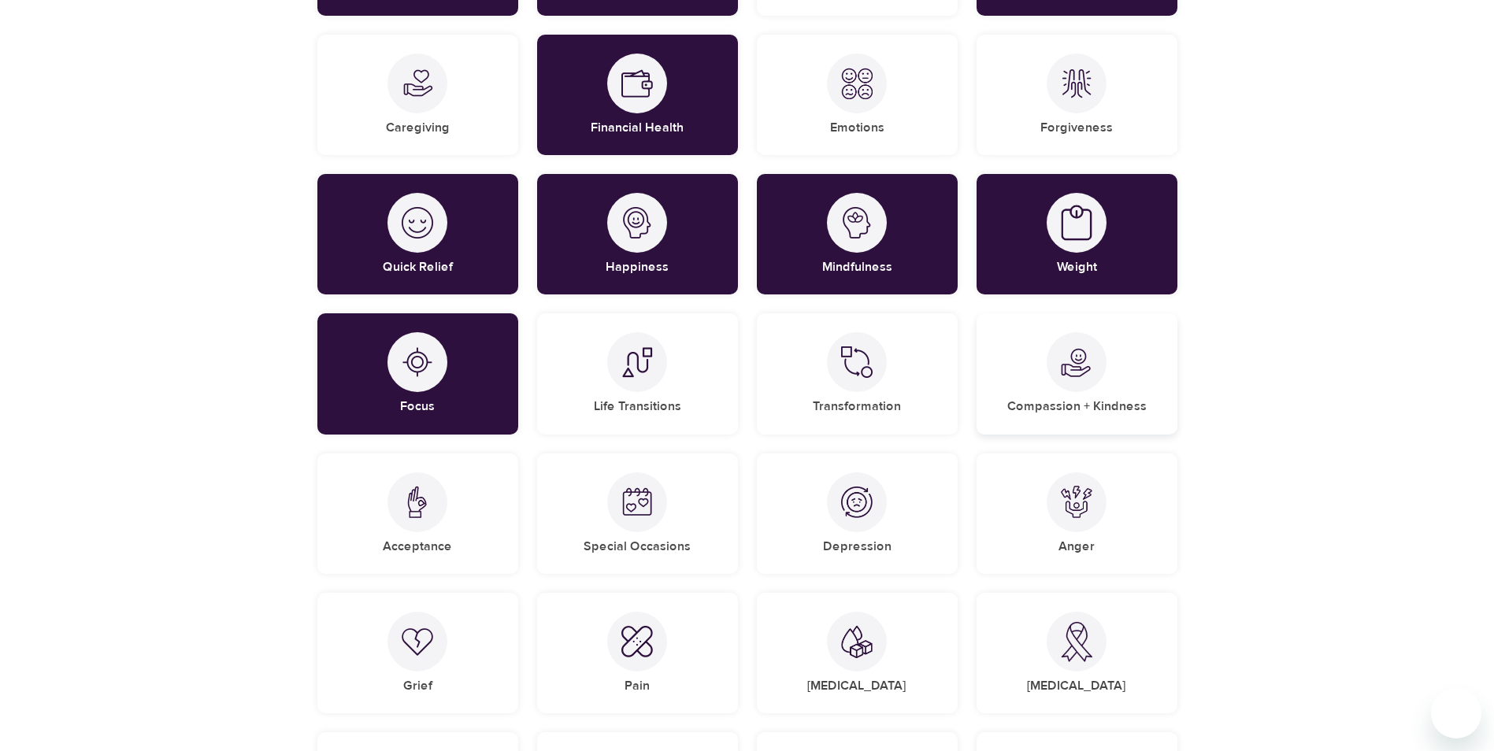
click at [1080, 358] on img at bounding box center [1077, 363] width 32 height 32
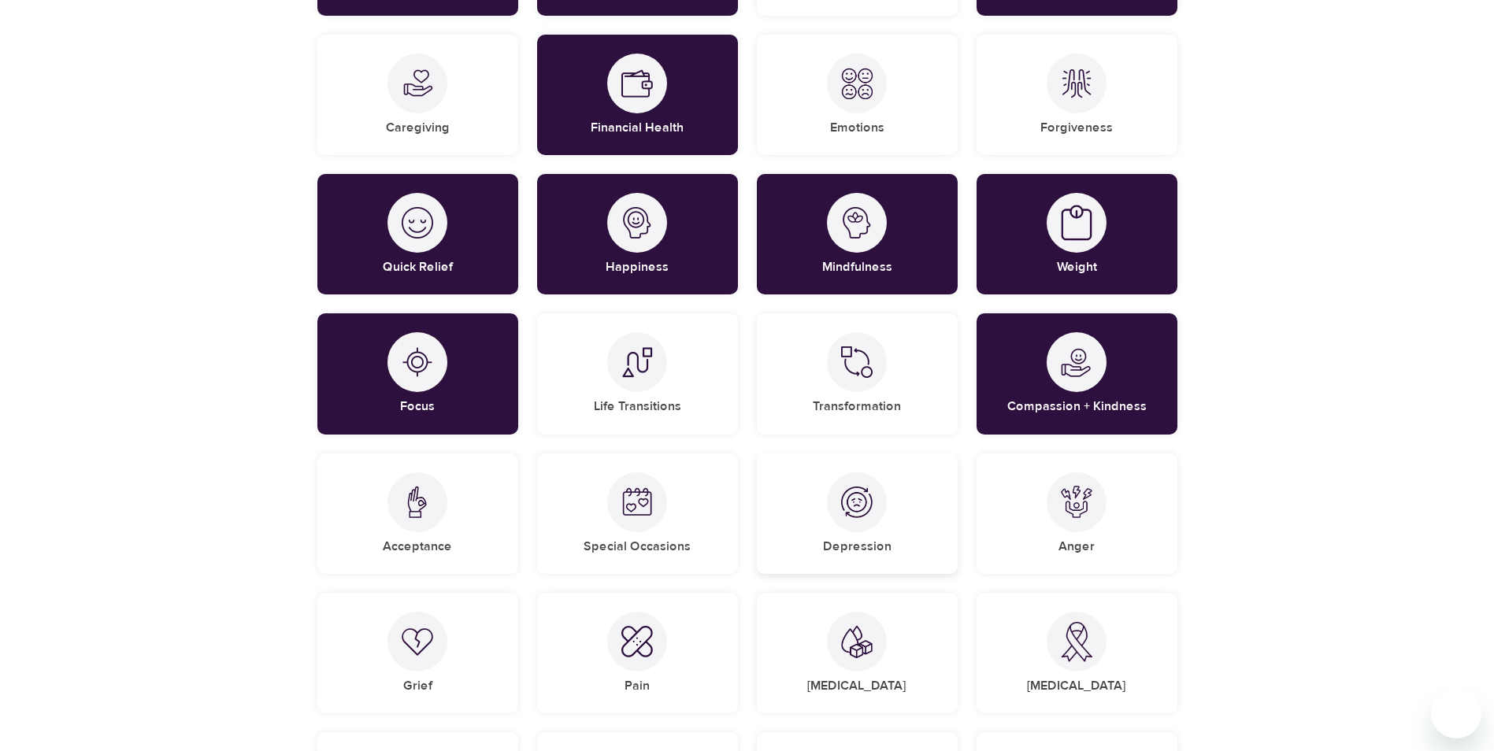
click at [875, 513] on div at bounding box center [857, 503] width 60 height 60
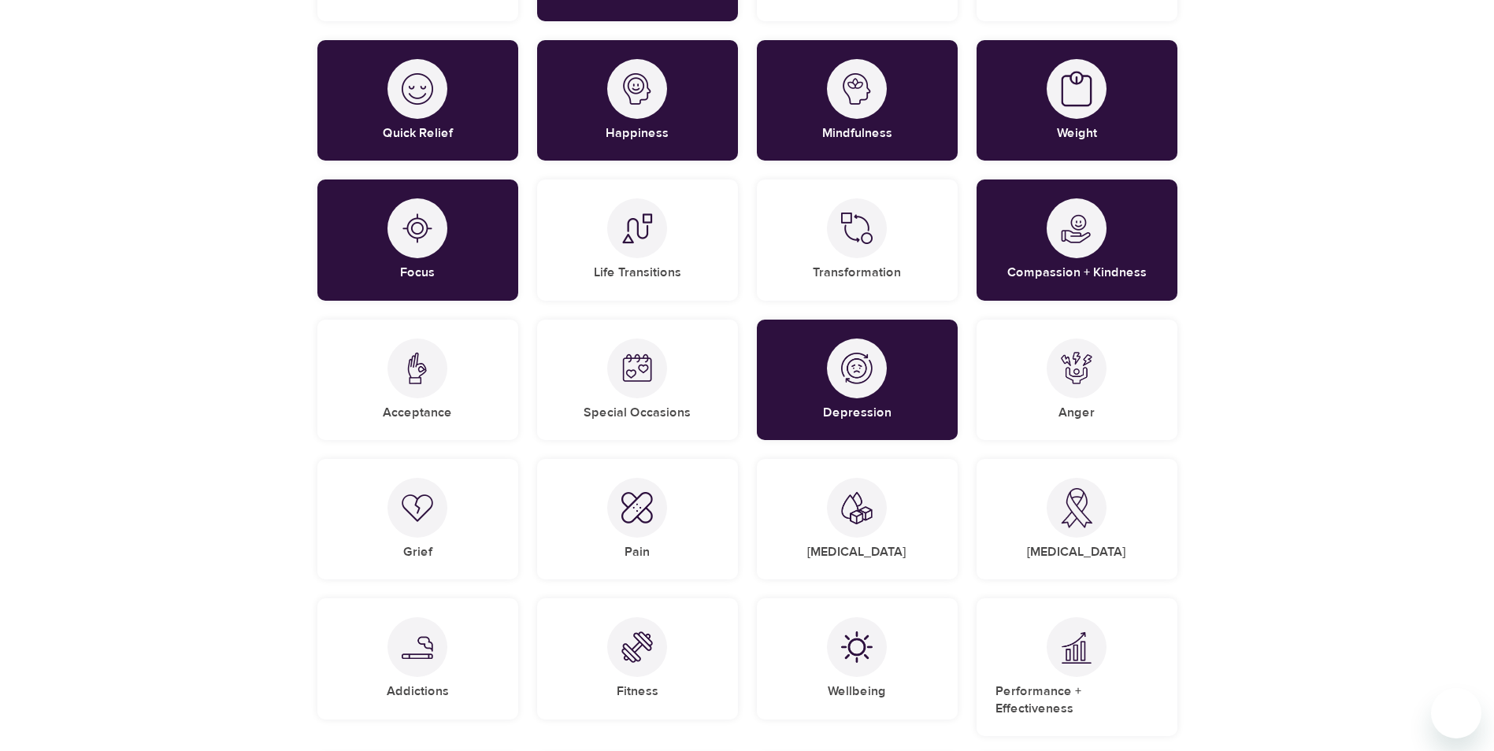
scroll to position [948, 0]
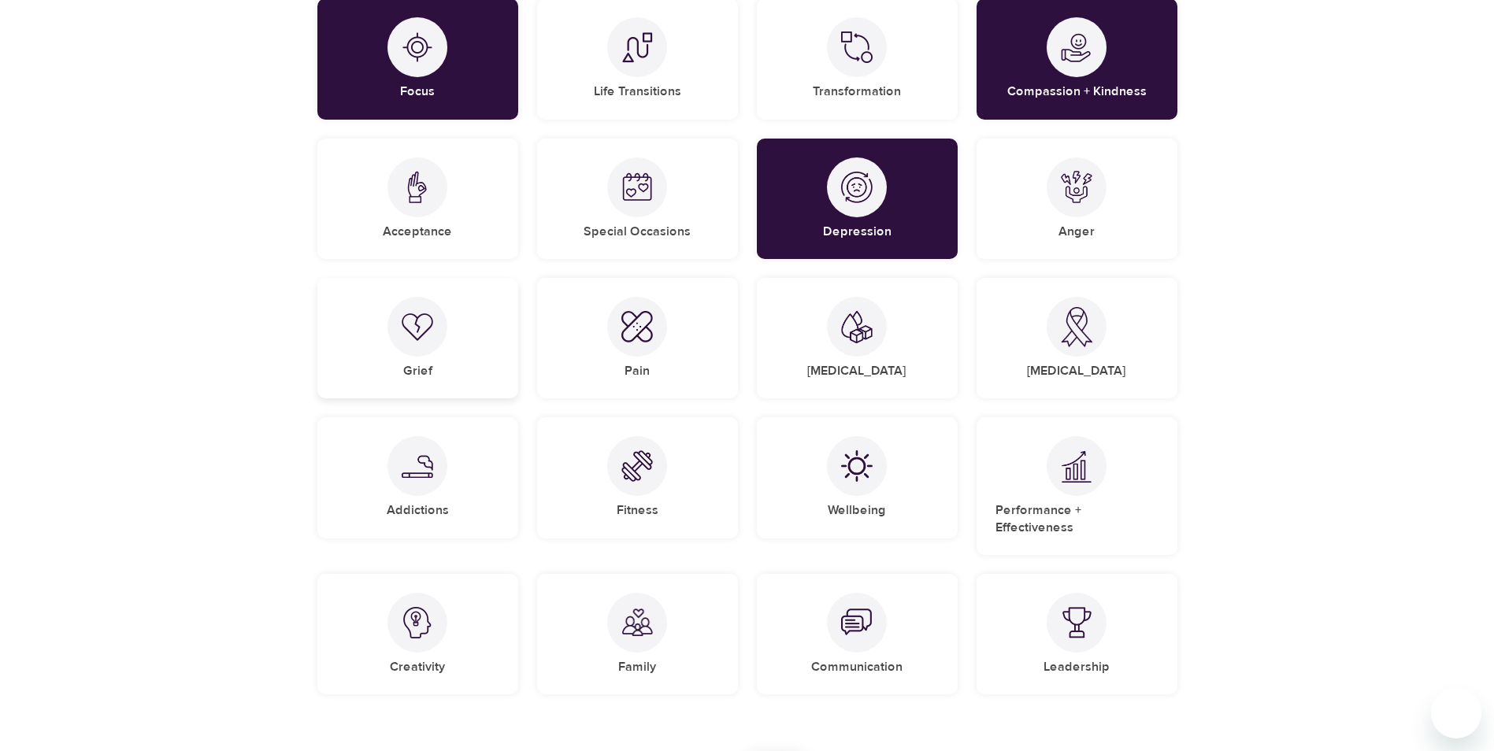
click at [414, 339] on img at bounding box center [418, 327] width 32 height 28
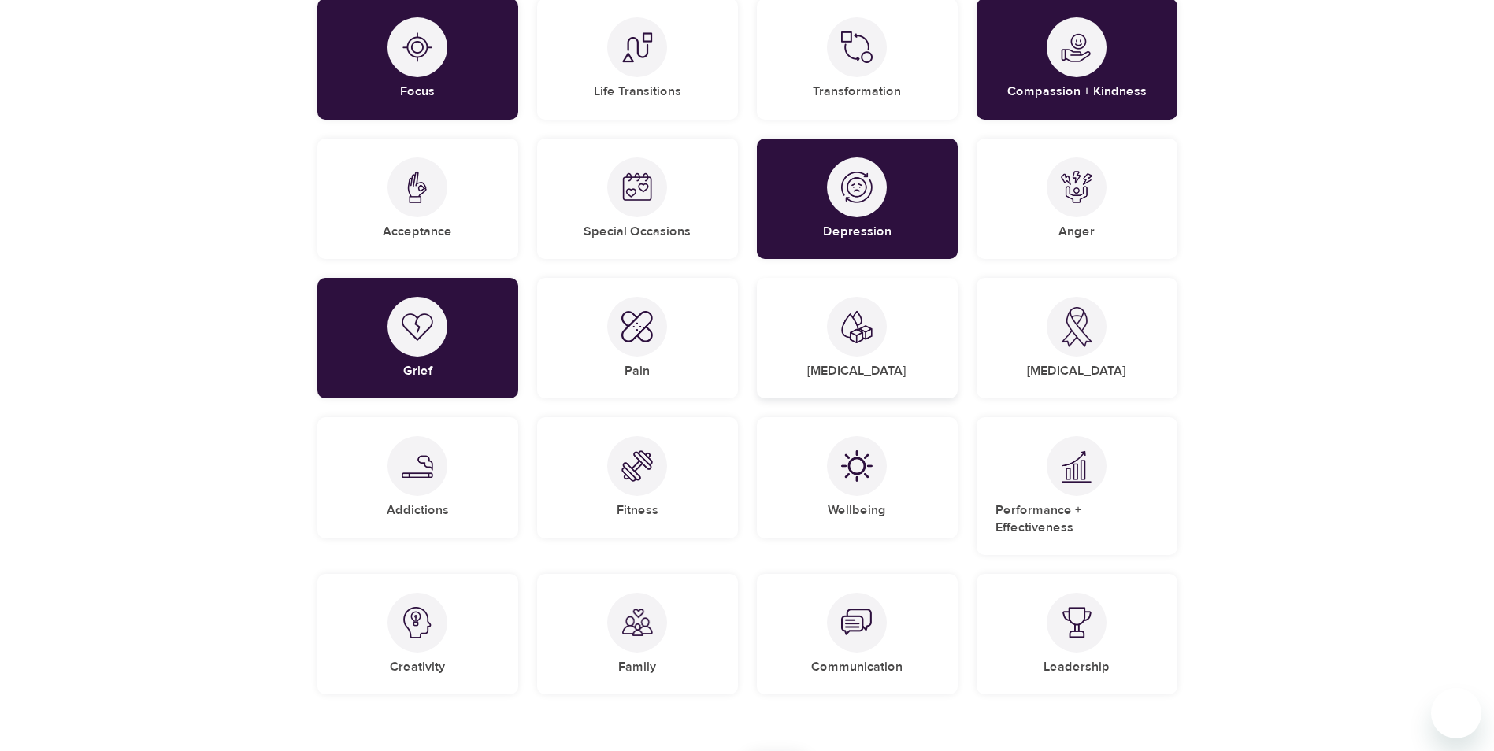
click at [843, 336] on img at bounding box center [857, 327] width 32 height 34
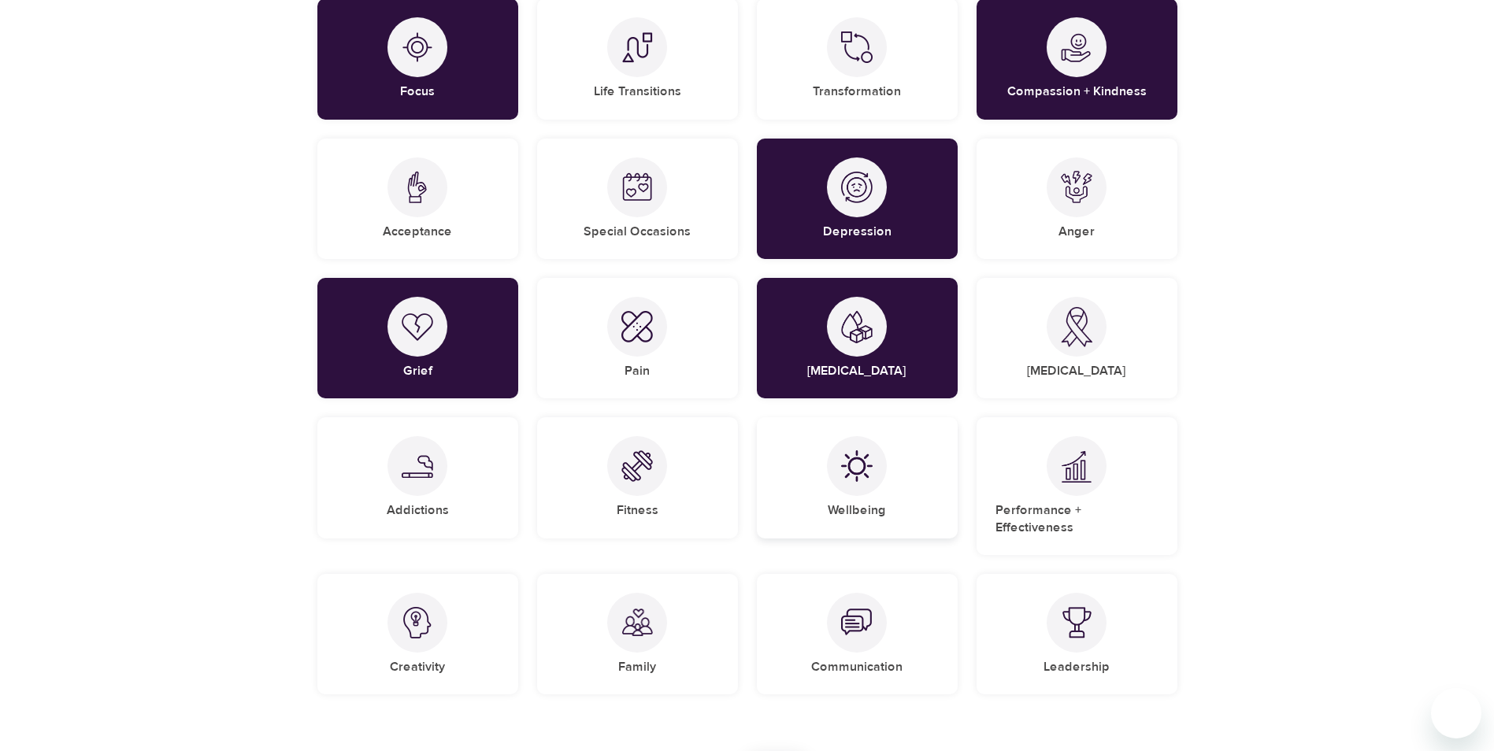
click at [873, 473] on div at bounding box center [857, 466] width 60 height 60
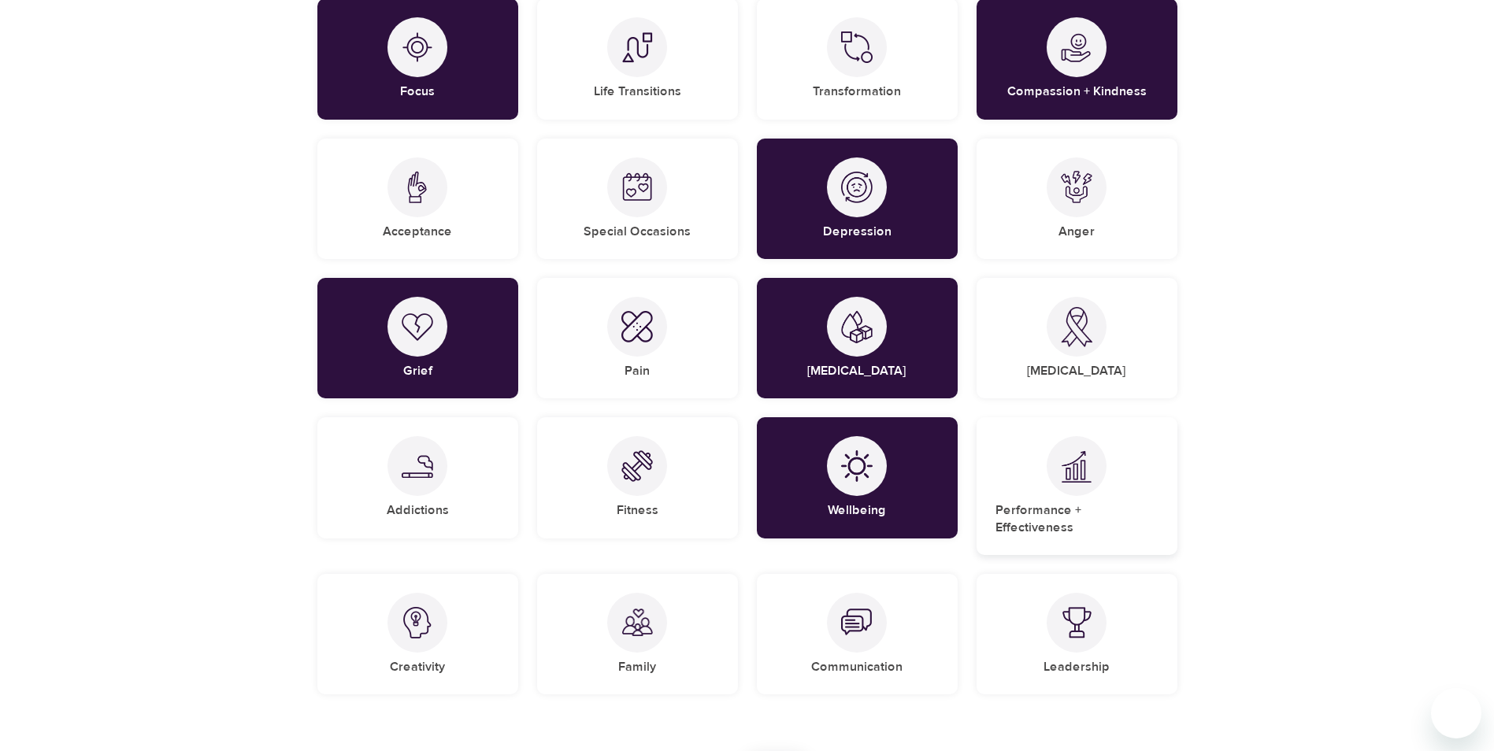
click at [1070, 479] on img at bounding box center [1077, 467] width 32 height 32
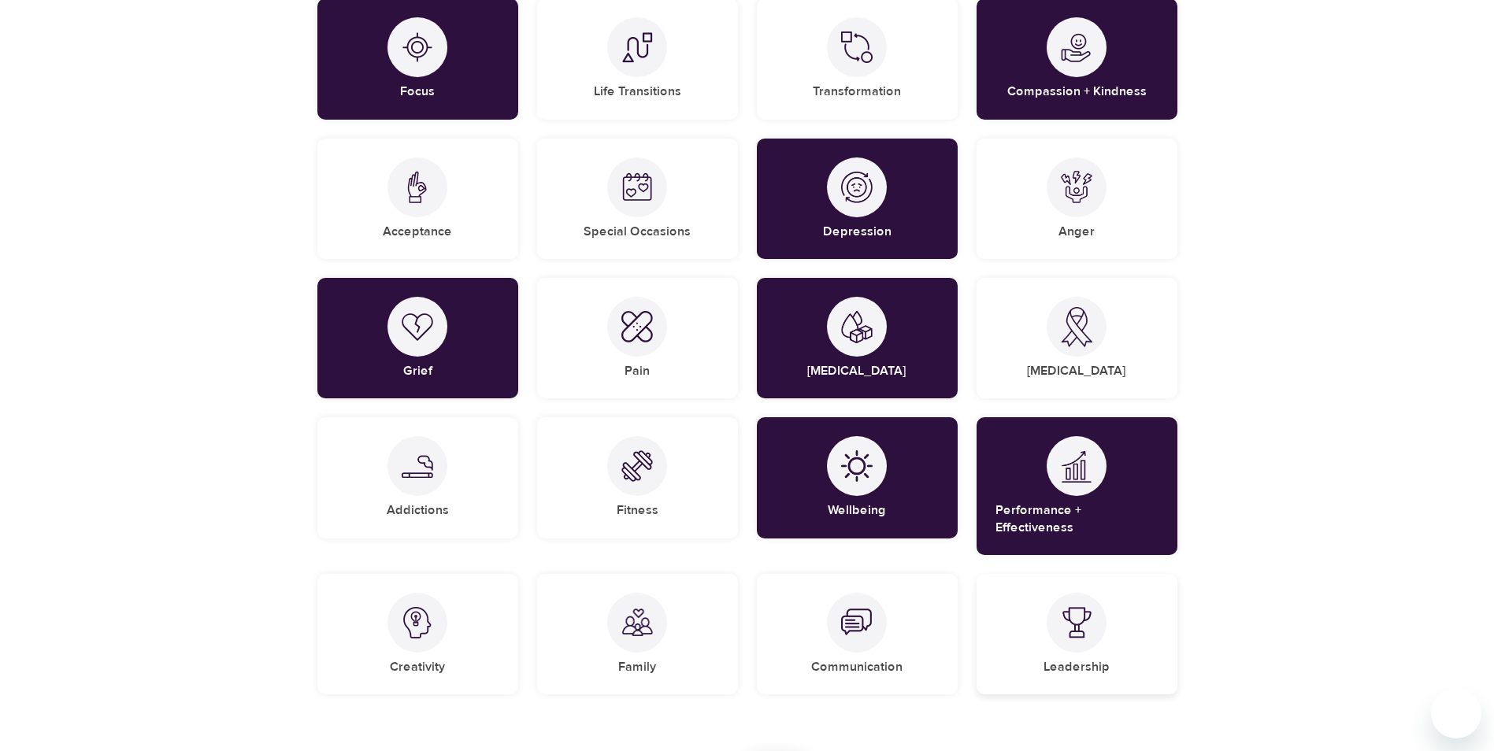
click at [1129, 625] on div "Leadership" at bounding box center [1077, 634] width 201 height 121
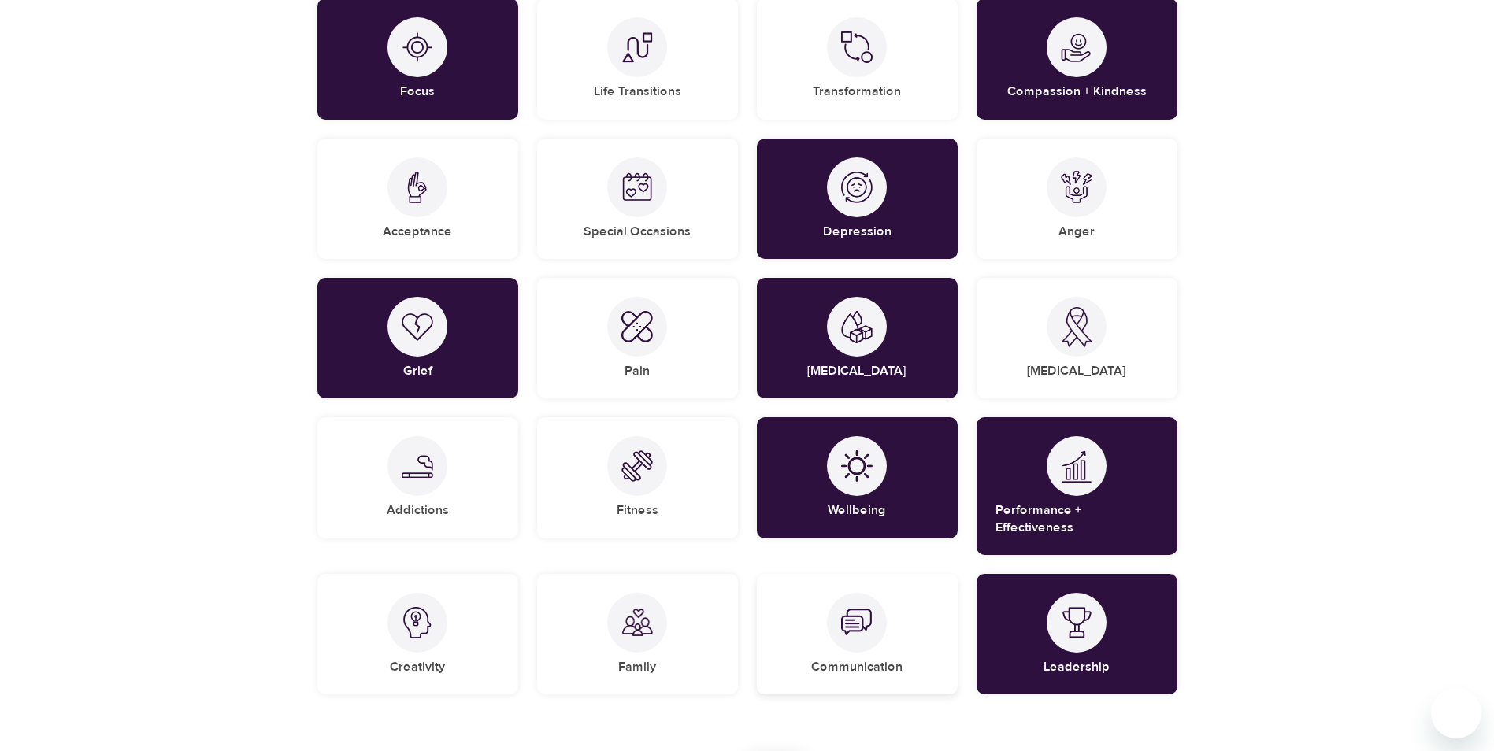
click at [862, 624] on div at bounding box center [857, 623] width 60 height 60
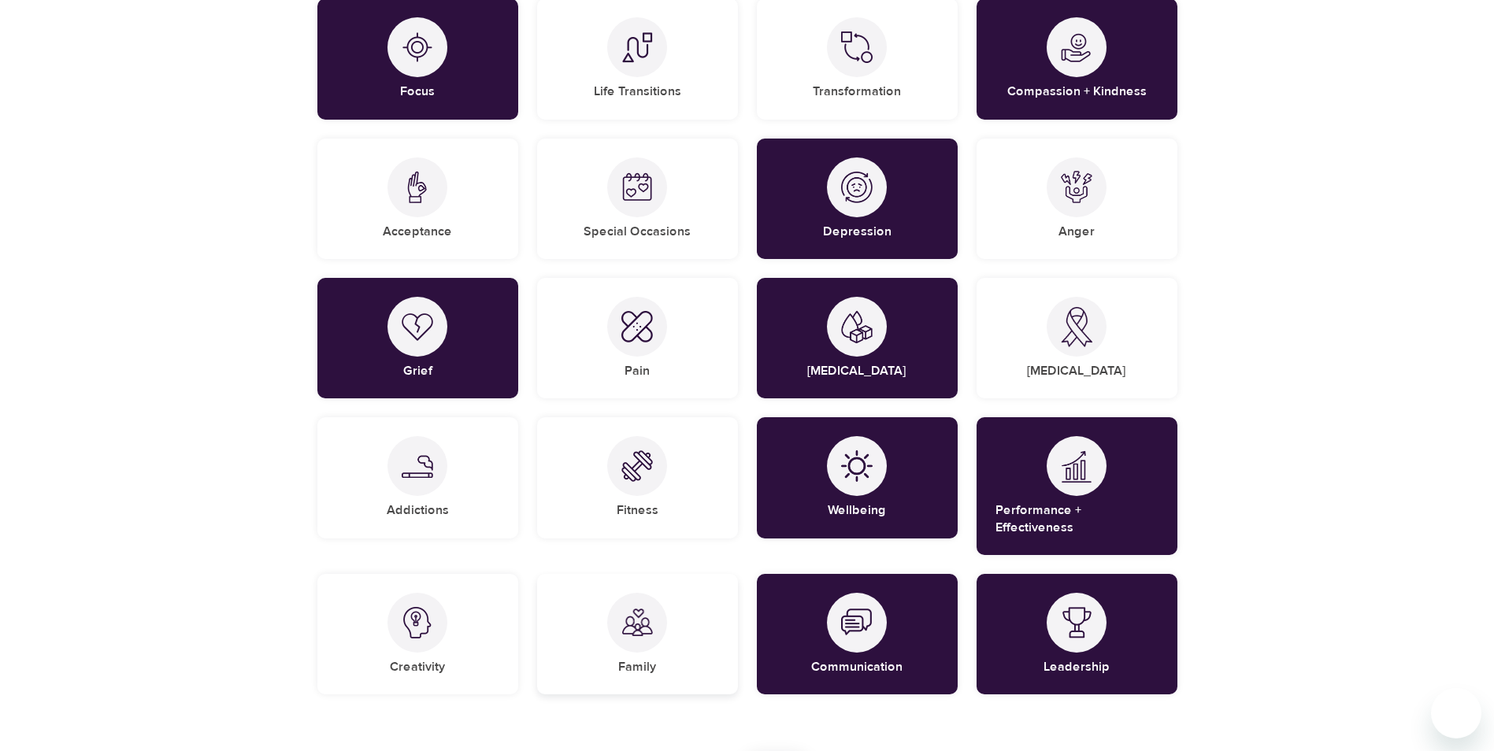
click at [638, 616] on img at bounding box center [637, 623] width 32 height 32
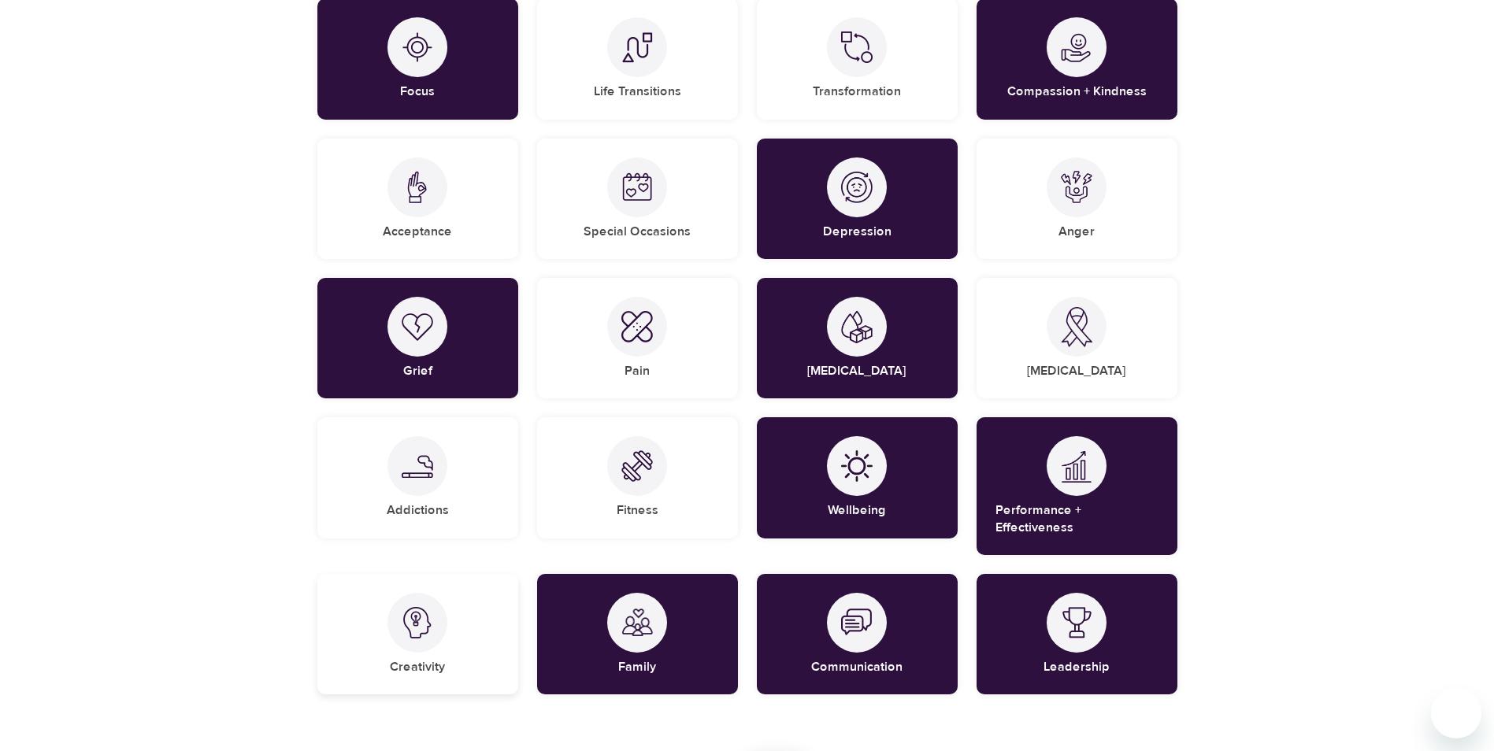
click at [421, 612] on img at bounding box center [418, 623] width 32 height 32
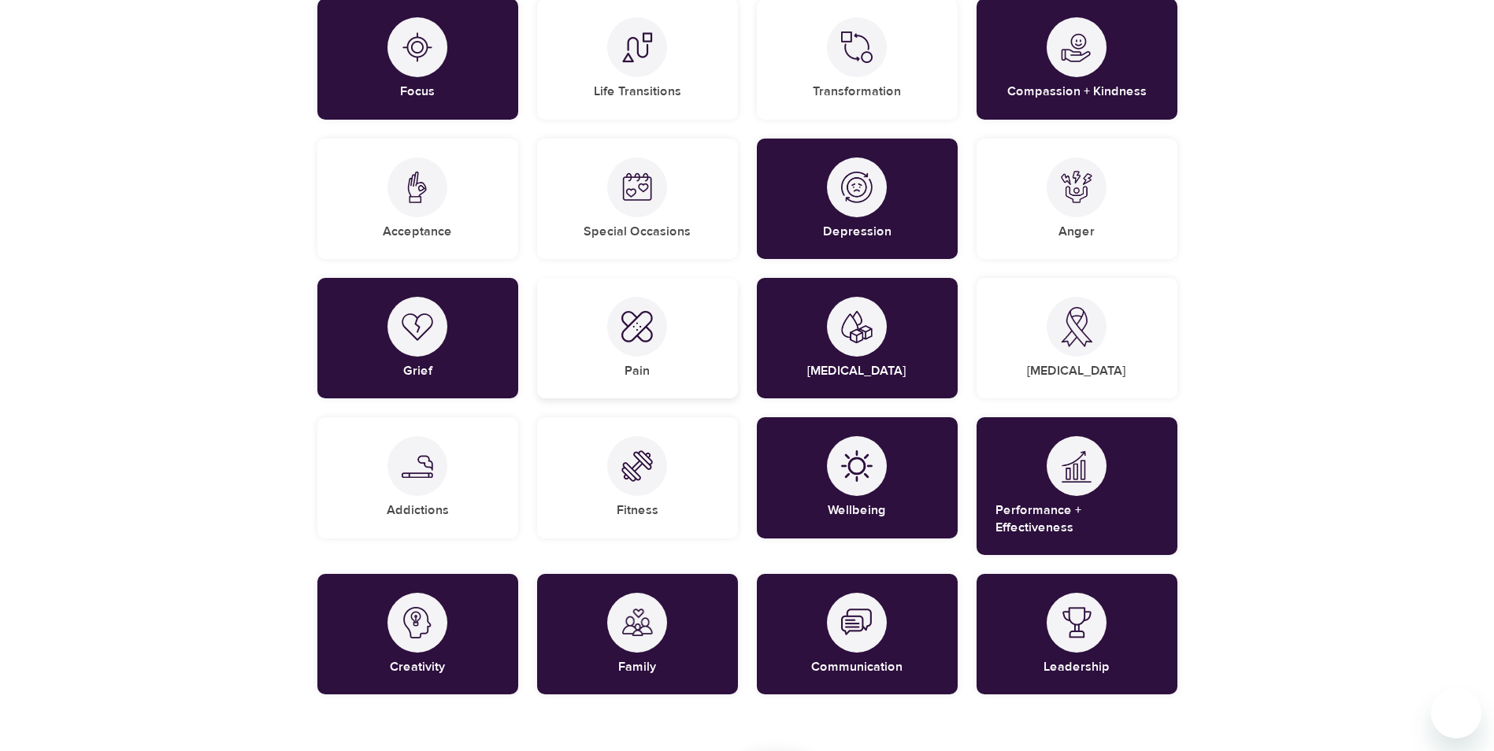
click at [629, 344] on div at bounding box center [637, 327] width 60 height 60
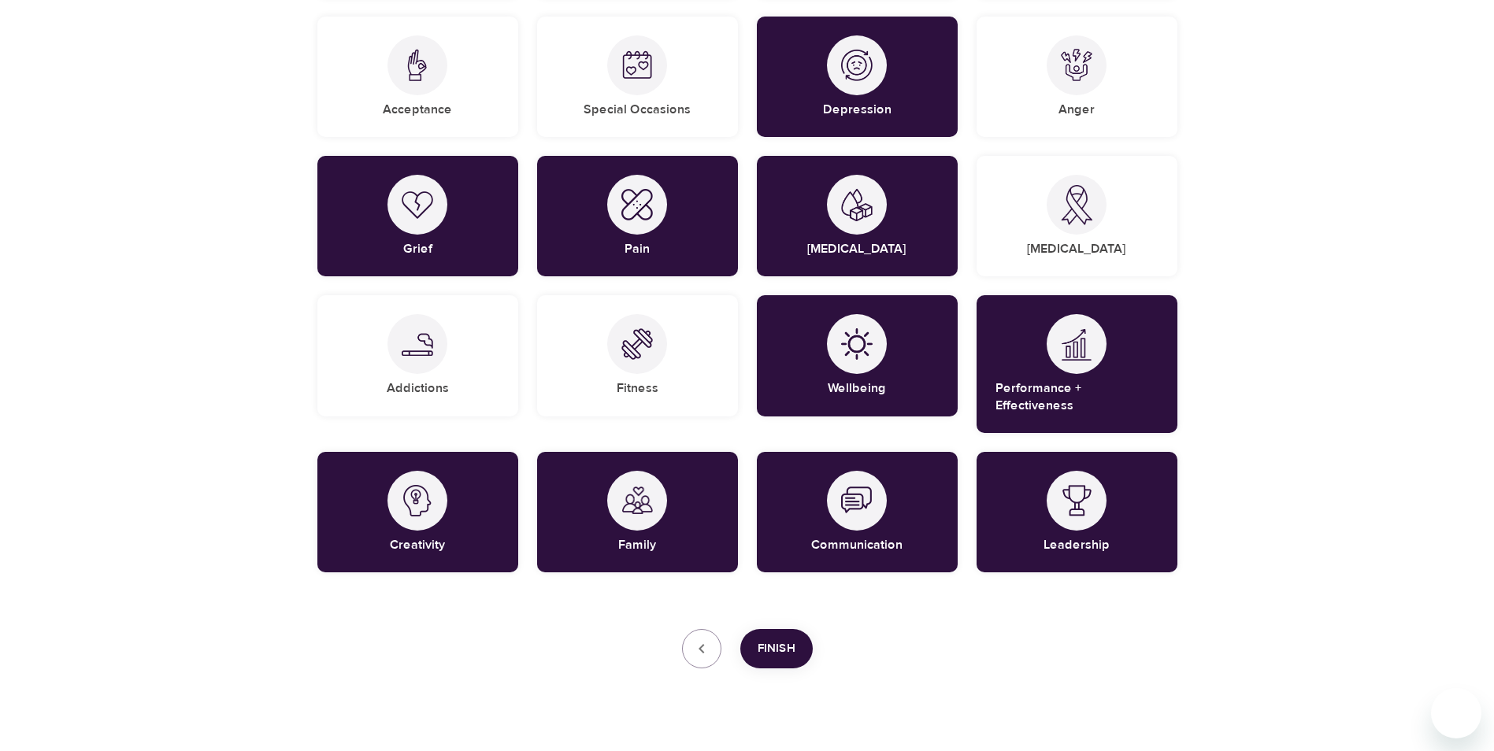
scroll to position [1083, 0]
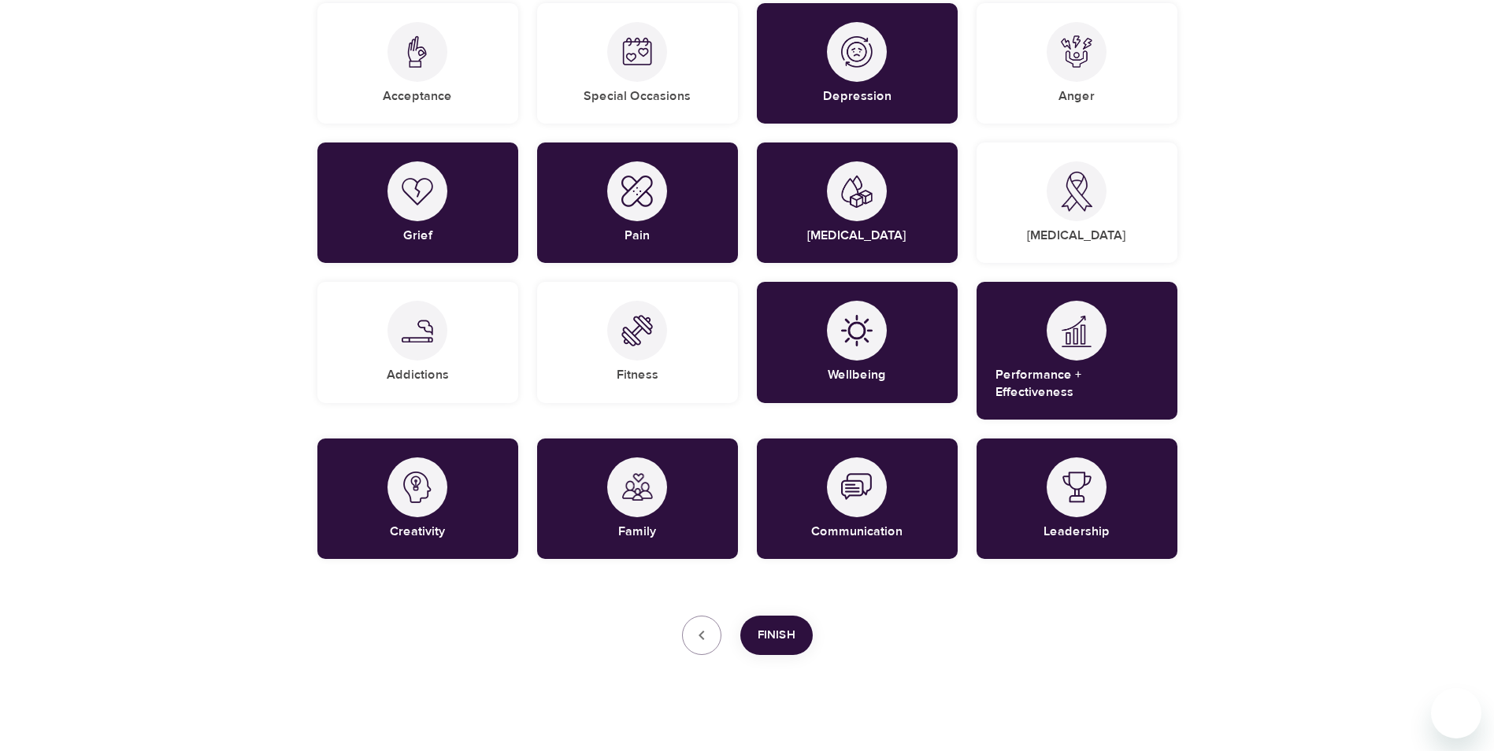
click at [757, 616] on button "Finish" at bounding box center [776, 635] width 72 height 39
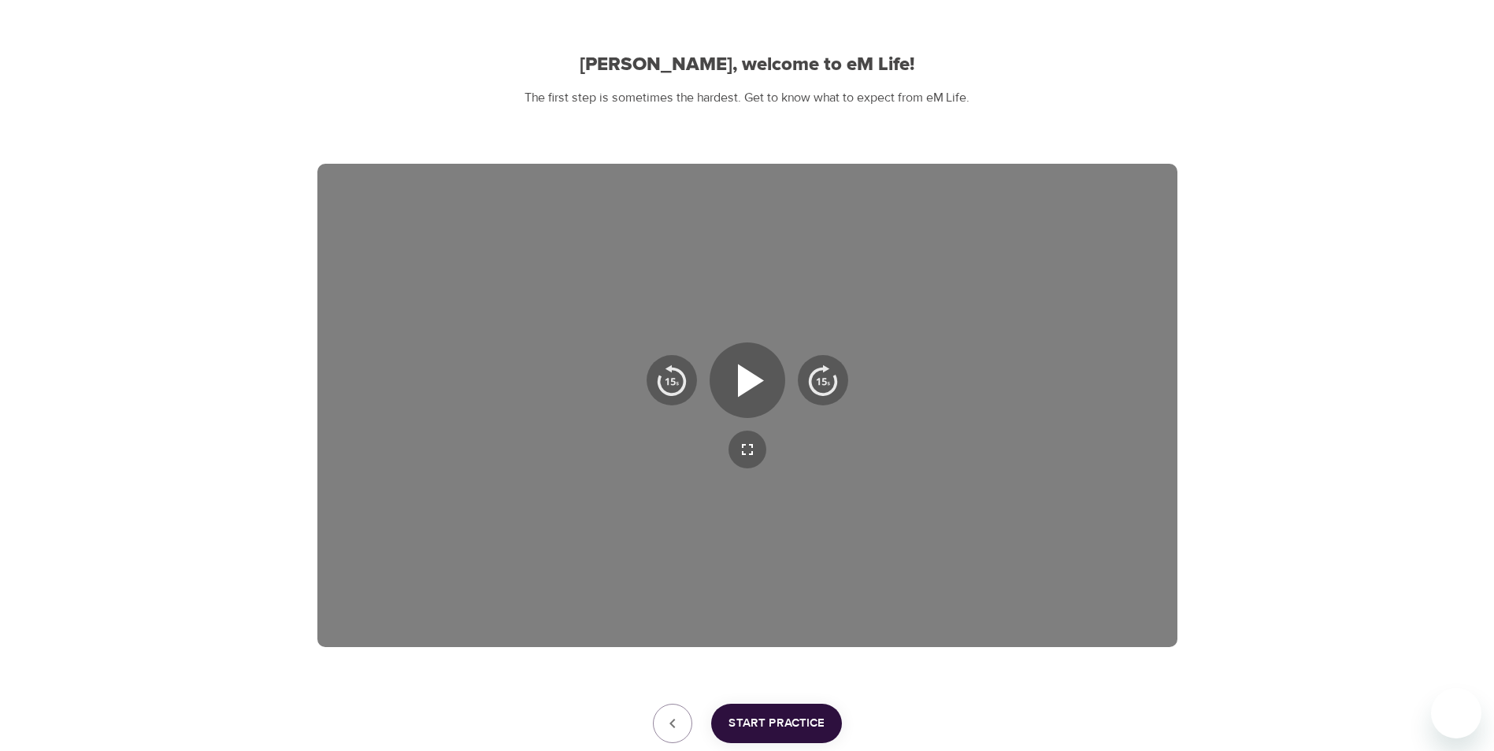
scroll to position [9, 0]
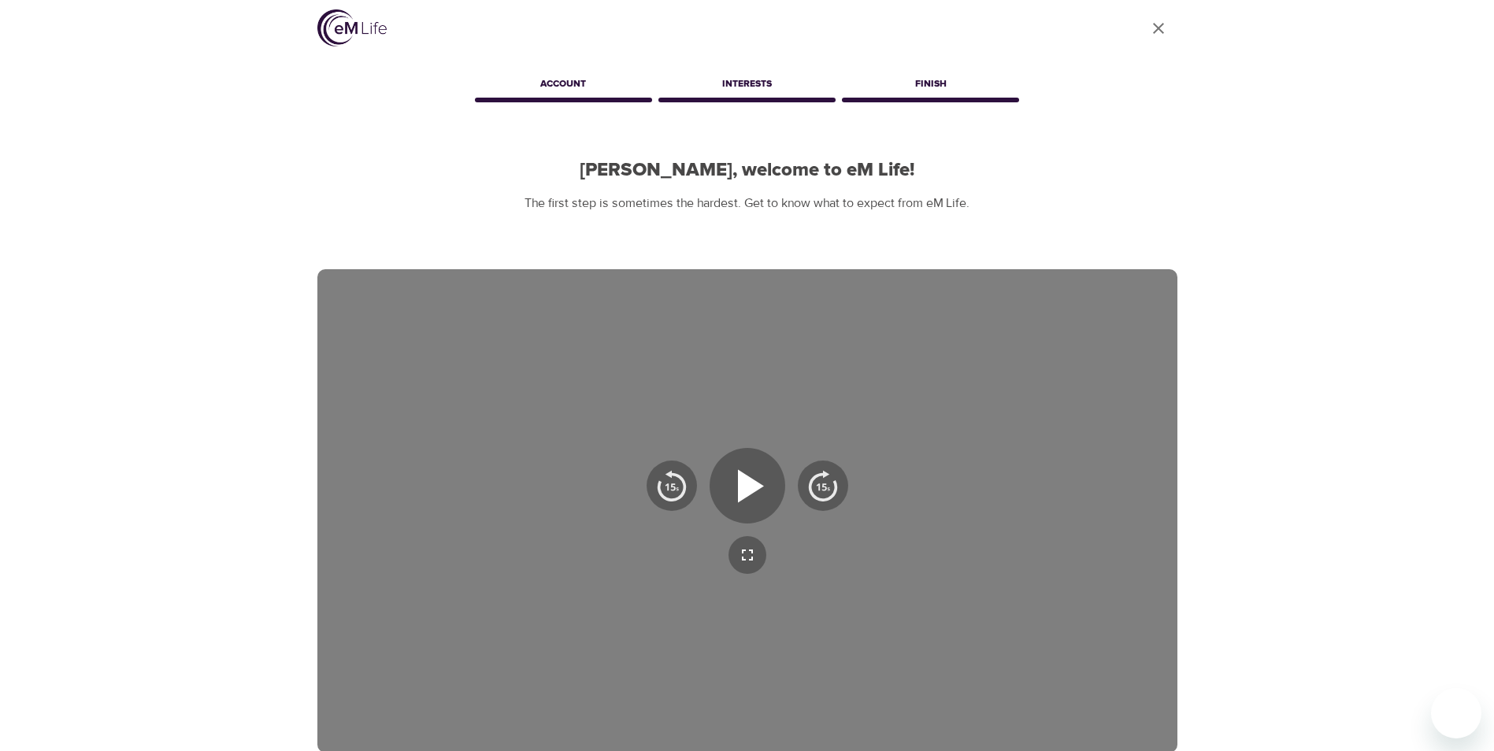
click at [1411, 504] on div "User Profile Account Interests [PERSON_NAME], welcome to eM Life! The first ste…" at bounding box center [747, 476] width 1494 height 971
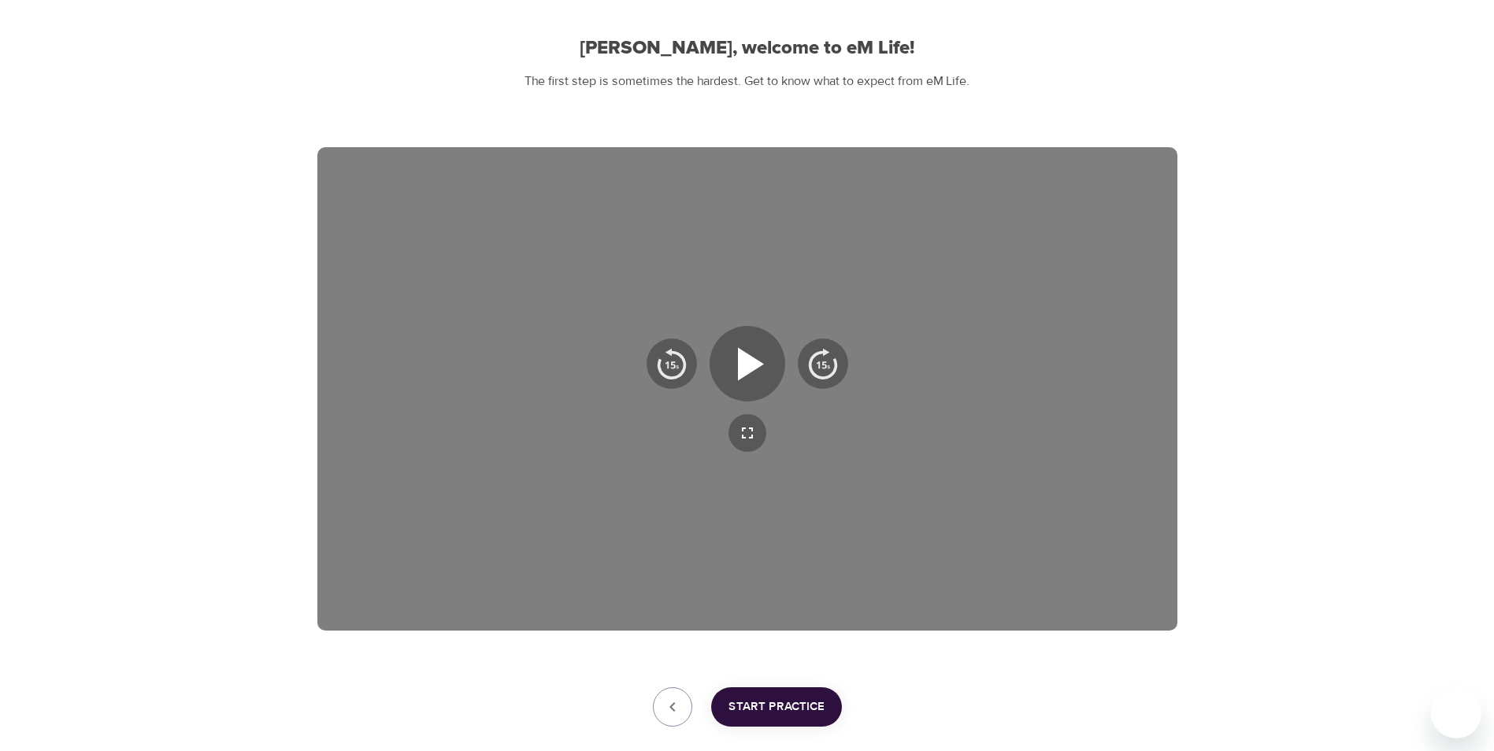
scroll to position [115, 0]
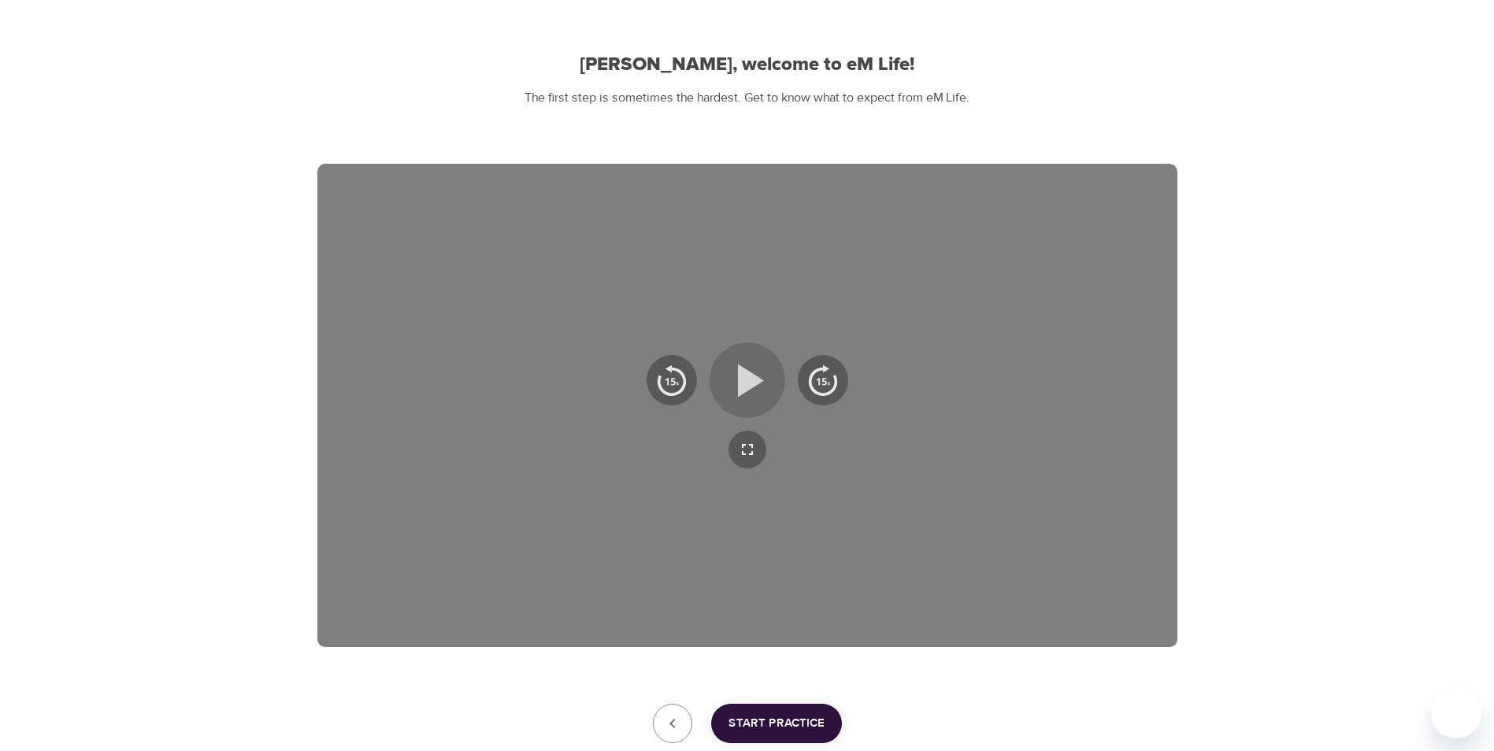
drag, startPoint x: 758, startPoint y: 376, endPoint x: 757, endPoint y: 397, distance: 20.5
click at [755, 376] on icon "button" at bounding box center [747, 380] width 57 height 57
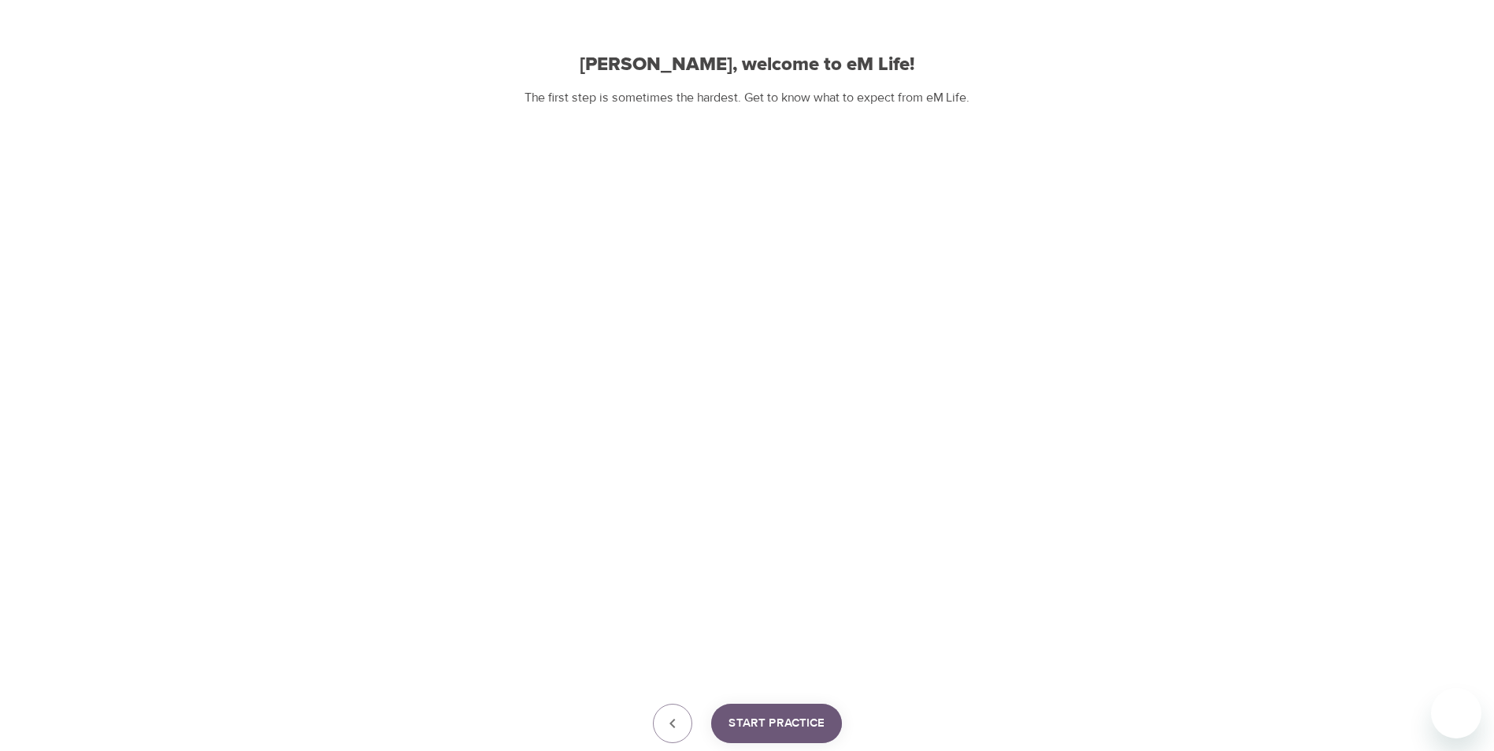
drag, startPoint x: 770, startPoint y: 724, endPoint x: 929, endPoint y: 717, distance: 158.5
click at [772, 724] on span "Start Practice" at bounding box center [777, 724] width 96 height 20
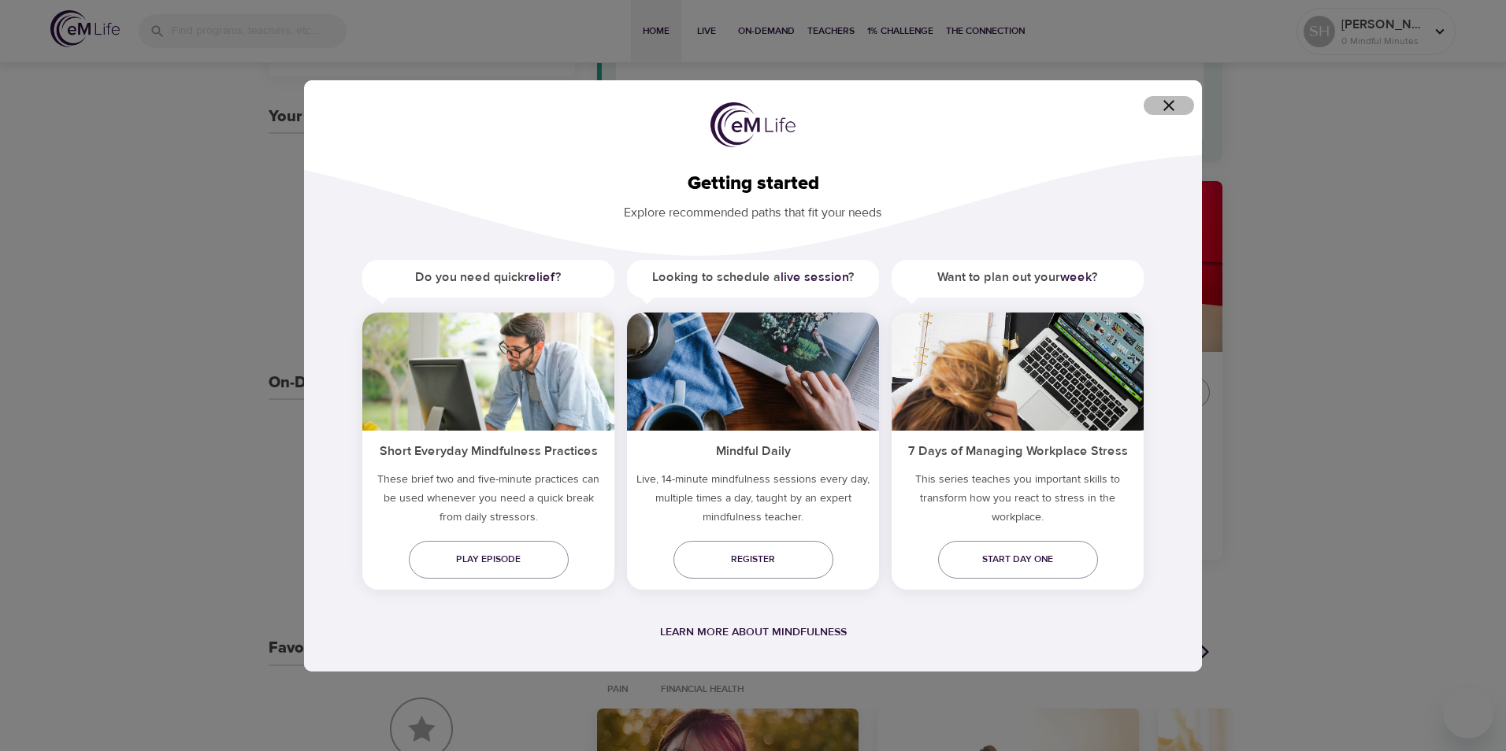
click at [1171, 107] on icon "button" at bounding box center [1168, 105] width 11 height 11
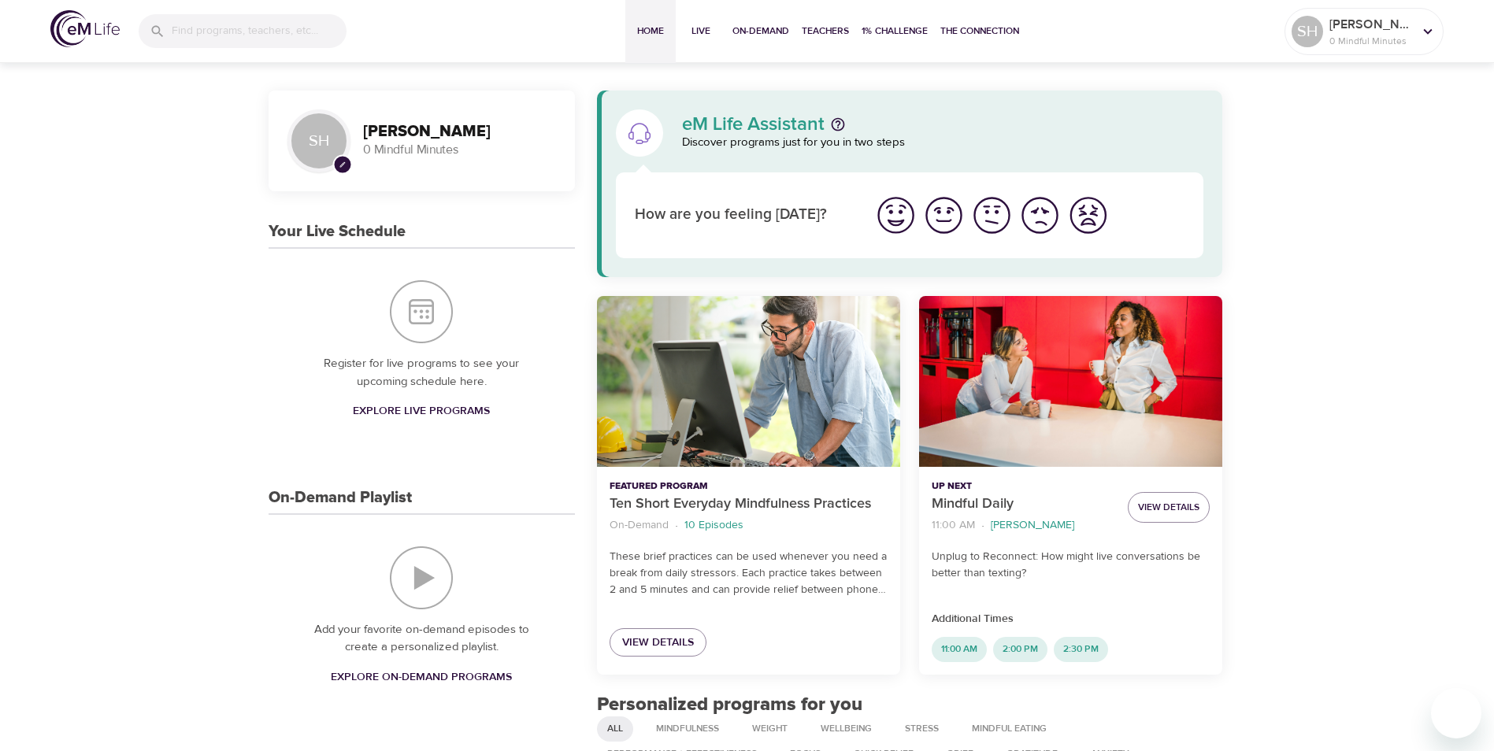
click at [903, 217] on img "I'm feeling great" at bounding box center [895, 215] width 43 height 43
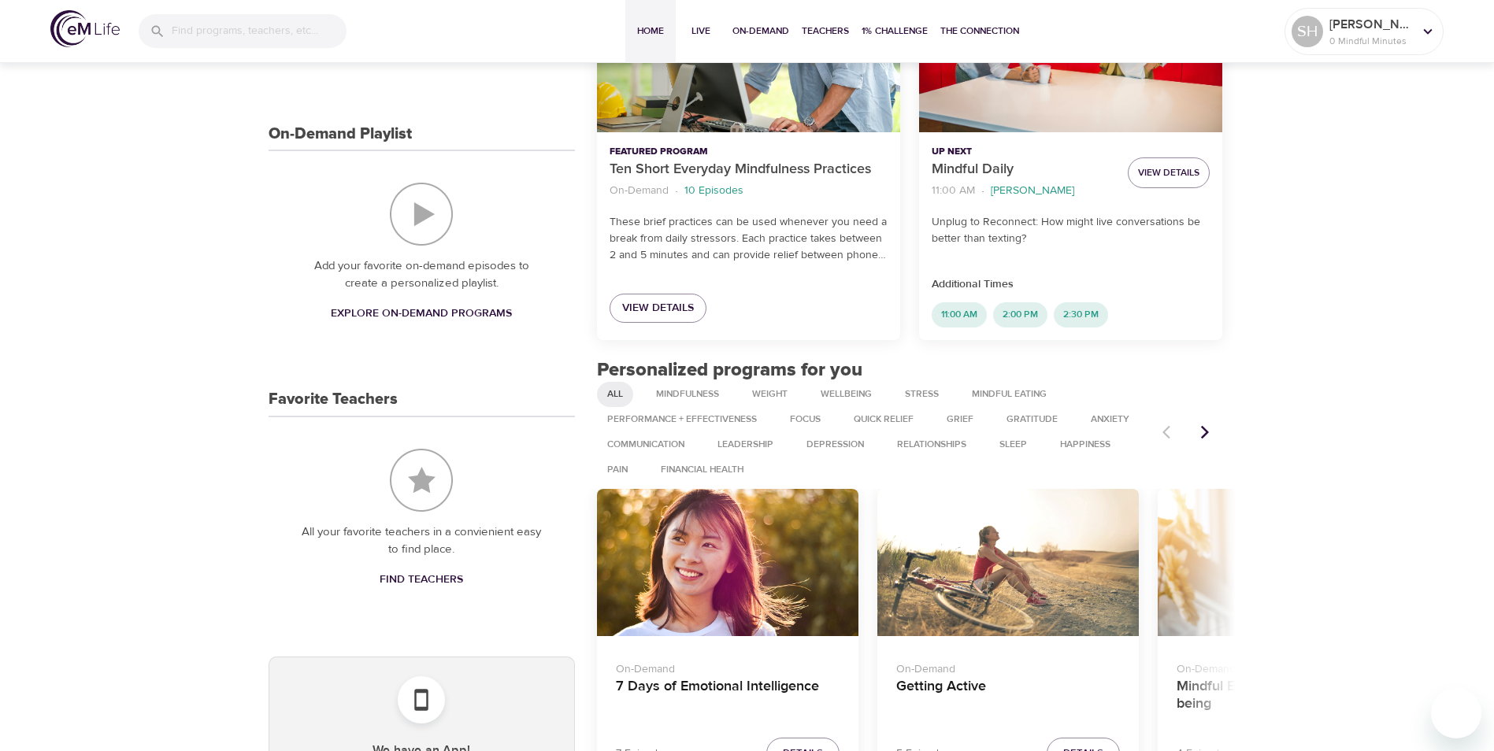
scroll to position [49, 0]
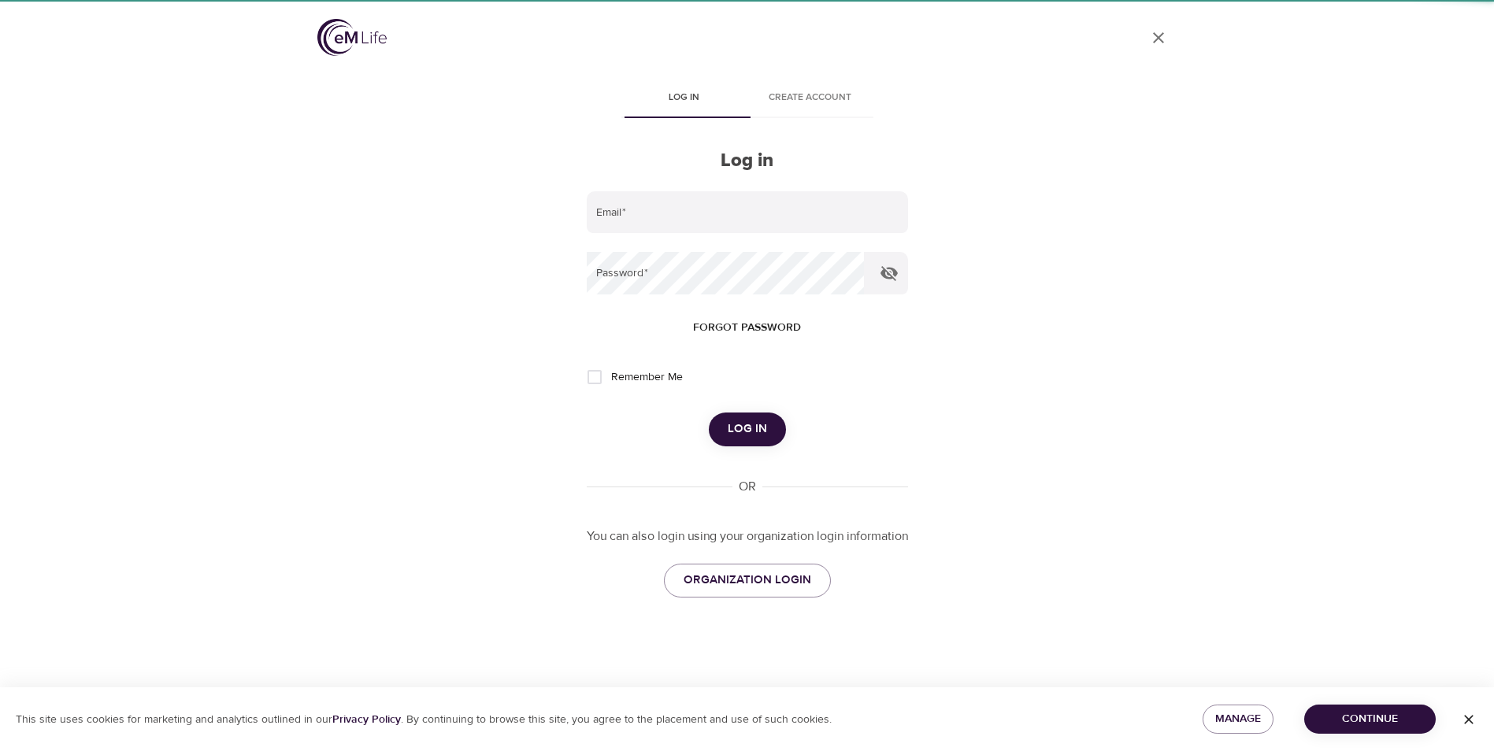
type input "[PERSON_NAME][EMAIL_ADDRESS][PERSON_NAME][DOMAIN_NAME]"
